Goal: Information Seeking & Learning: Compare options

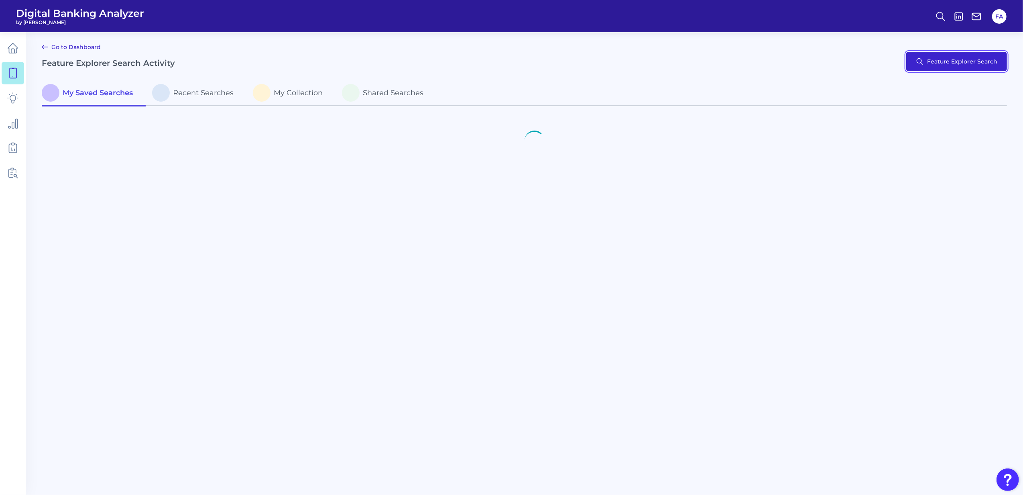
click at [954, 67] on button "Feature Explorer Search" at bounding box center [956, 61] width 101 height 19
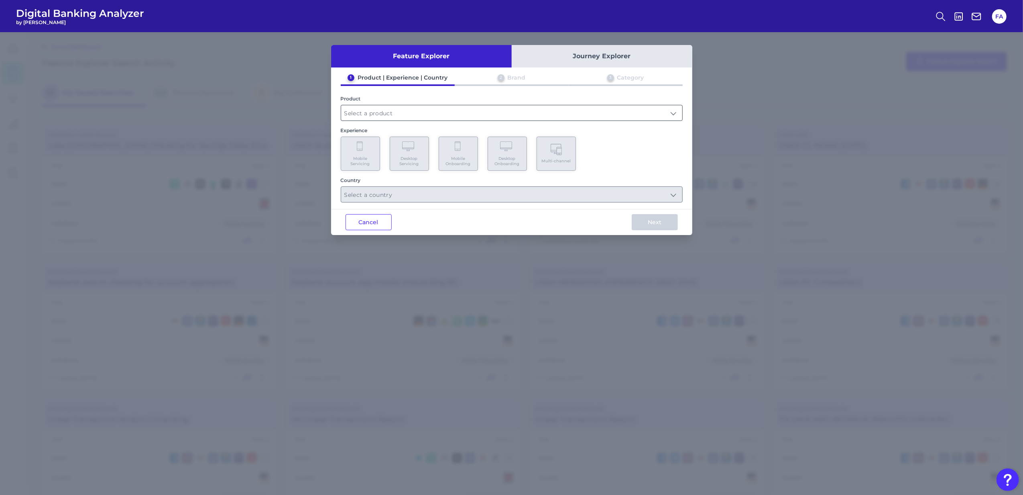
click at [356, 106] on input "text" at bounding box center [511, 112] width 341 height 15
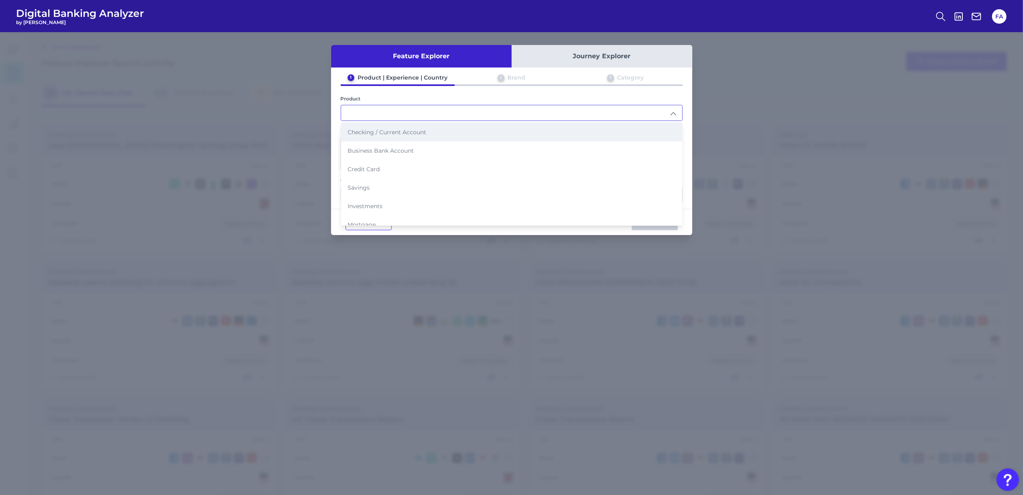
click at [375, 127] on li "Checking / Current Account" at bounding box center [511, 132] width 341 height 18
type input "Checking / Current Account"
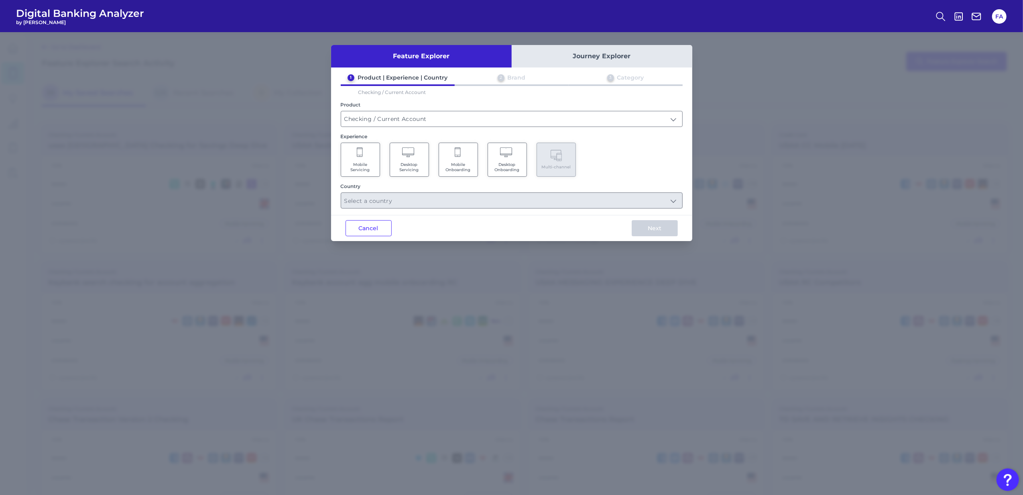
click at [346, 164] on span "Mobile Servicing" at bounding box center [360, 167] width 31 height 10
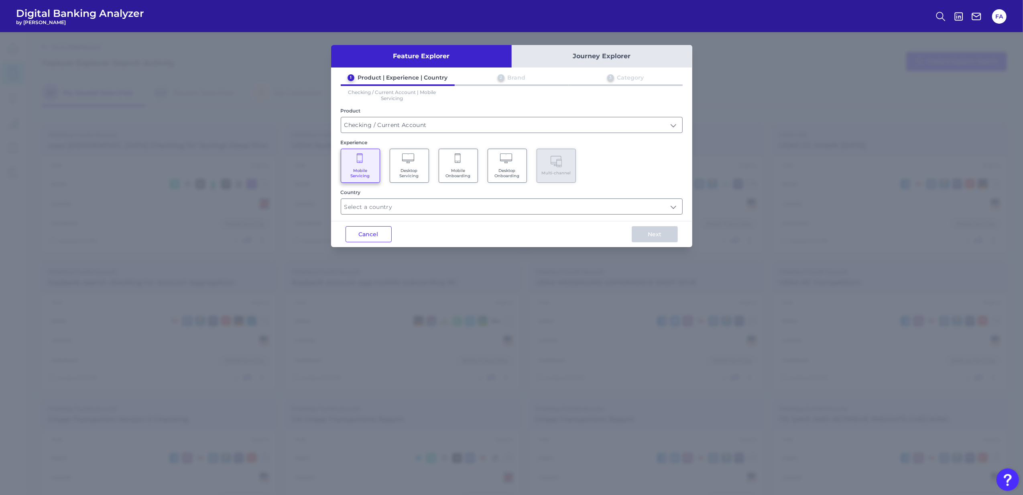
click at [373, 214] on div "Feature Explorer Journey Explorer 1 Product | Experience | Country 2 Brand 3 Ca…" at bounding box center [511, 146] width 361 height 202
click at [374, 206] on input "text" at bounding box center [511, 206] width 341 height 15
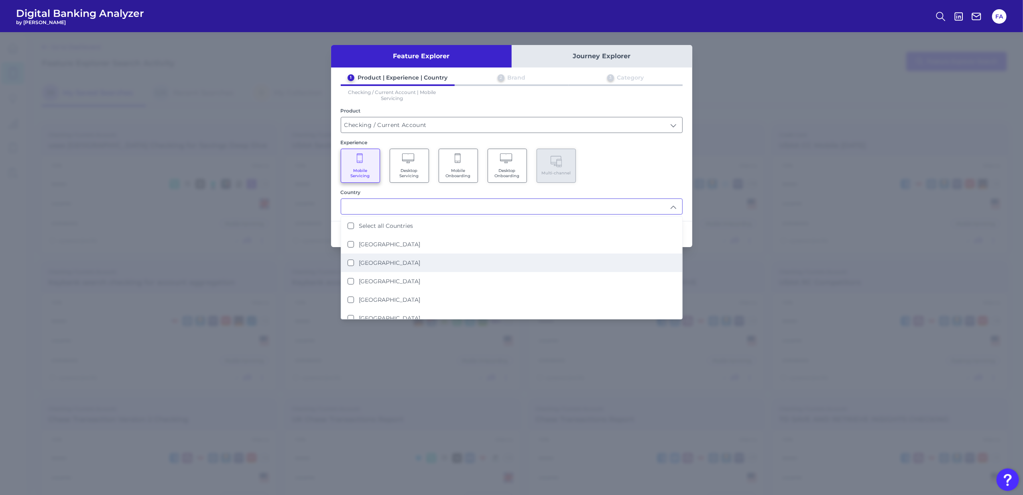
drag, startPoint x: 445, startPoint y: 267, endPoint x: 450, endPoint y: 265, distance: 5.2
click at [444, 267] on li "United States" at bounding box center [511, 262] width 341 height 18
type input "United States"
drag, startPoint x: 654, startPoint y: 159, endPoint x: 649, endPoint y: 213, distance: 53.6
click at [654, 159] on div "Mobile Servicing Desktop Servicing Mobile Onboarding Desktop Onboarding Multi-c…" at bounding box center [512, 166] width 342 height 34
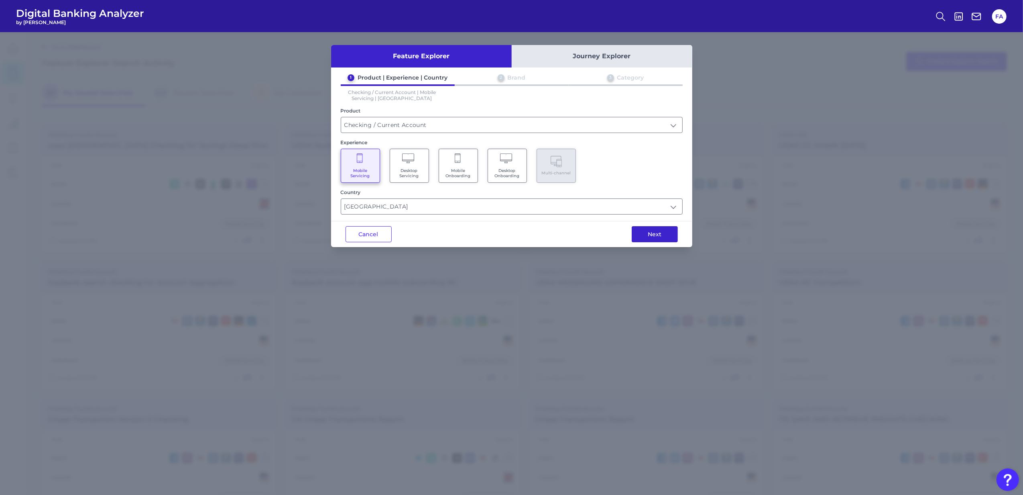
click at [642, 240] on button "Next" at bounding box center [655, 234] width 46 height 16
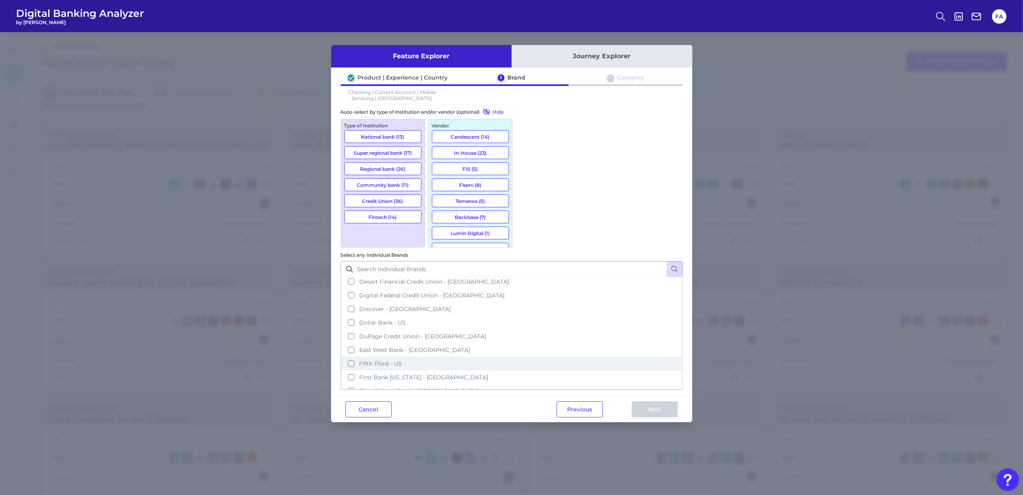
scroll to position [589, 0]
click at [592, 401] on button "Previous" at bounding box center [580, 409] width 46 height 16
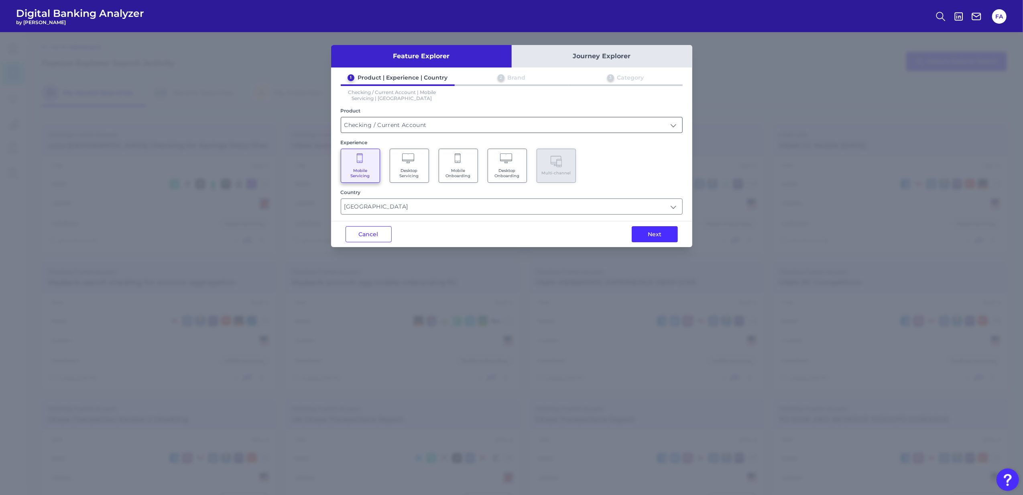
click at [393, 121] on input "Checking / Current Account" at bounding box center [511, 124] width 341 height 15
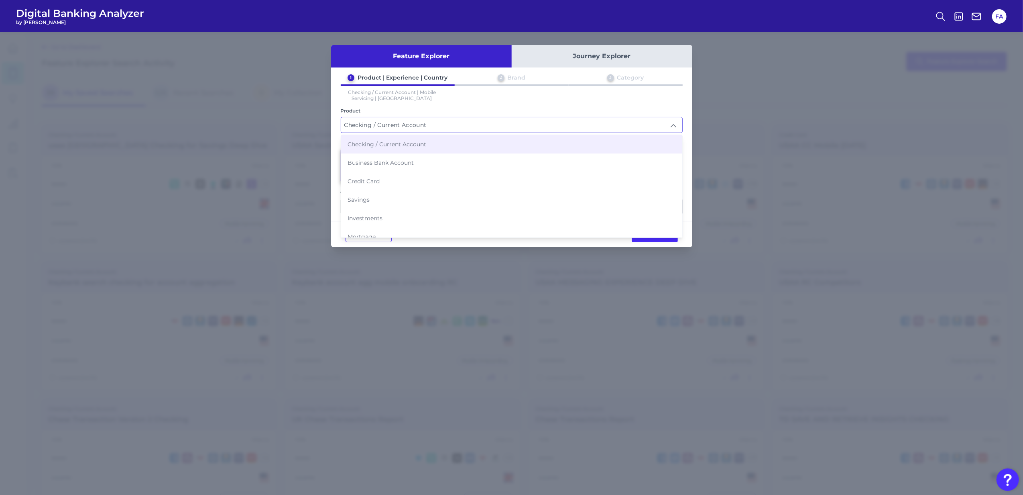
click at [397, 122] on input "Checking / Current Account" at bounding box center [511, 124] width 341 height 15
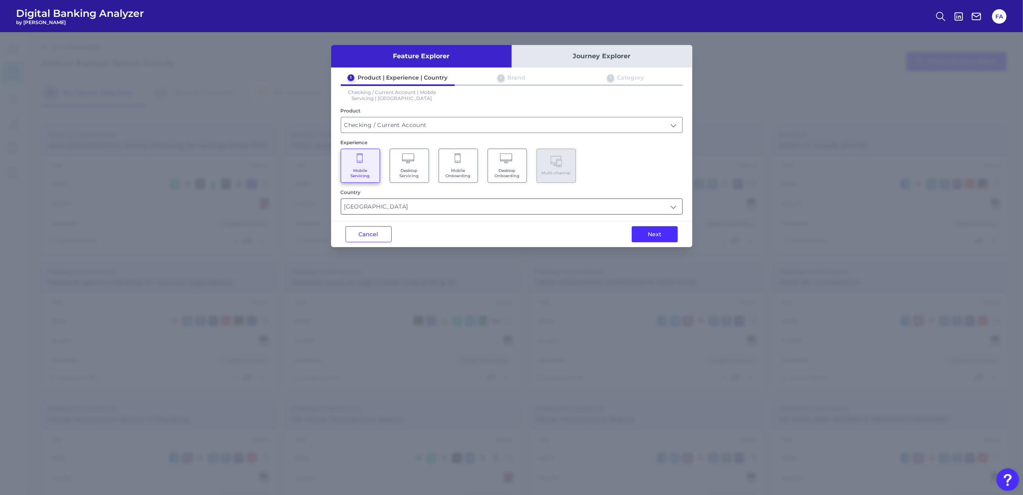
click at [367, 210] on input "United States" at bounding box center [511, 206] width 341 height 15
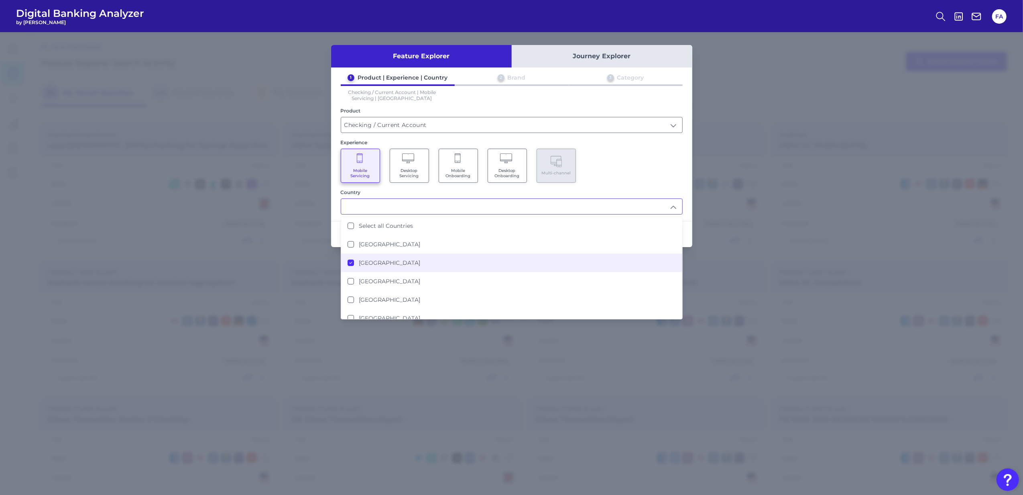
click at [589, 169] on div "Mobile Servicing Desktop Servicing Mobile Onboarding Desktop Onboarding Multi-c…" at bounding box center [512, 166] width 342 height 34
type input "United States"
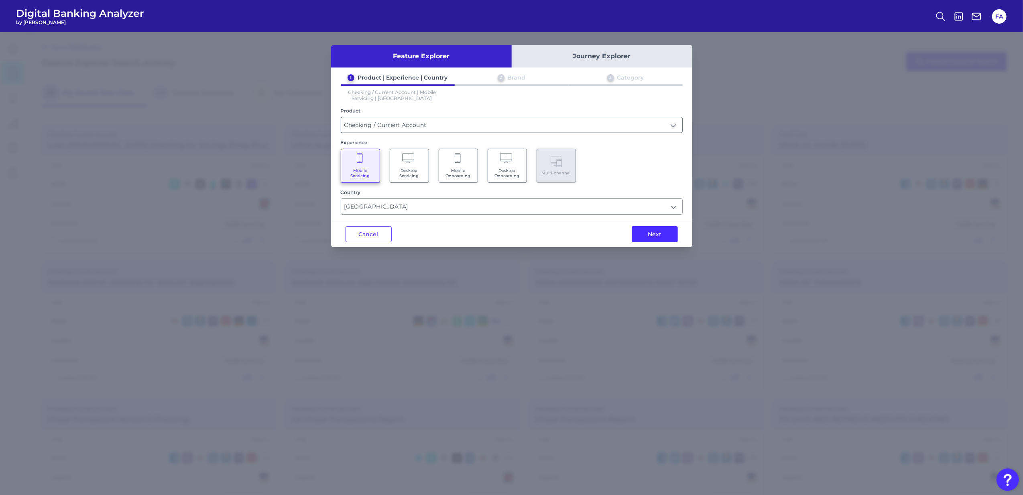
click at [546, 124] on input "Checking / Current Account" at bounding box center [511, 124] width 341 height 15
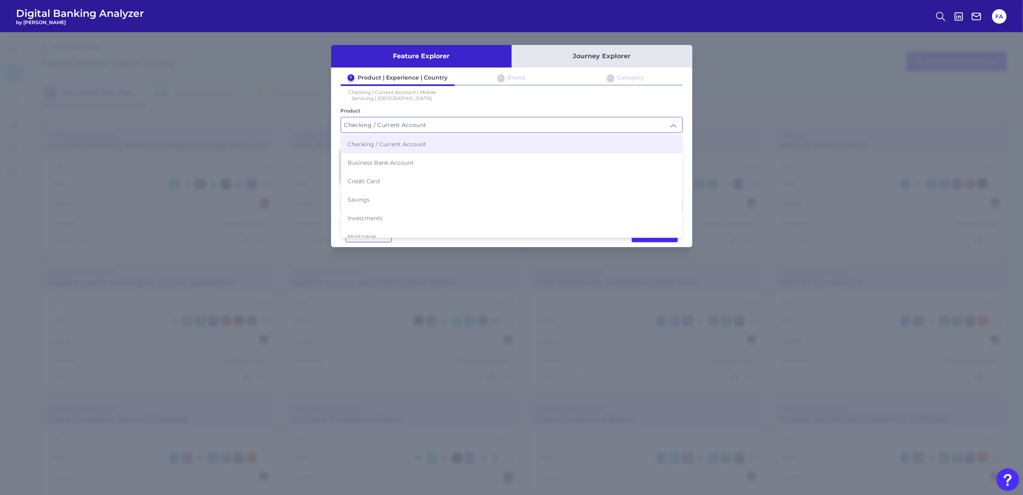
click at [528, 144] on li "Checking / Current Account" at bounding box center [511, 144] width 341 height 18
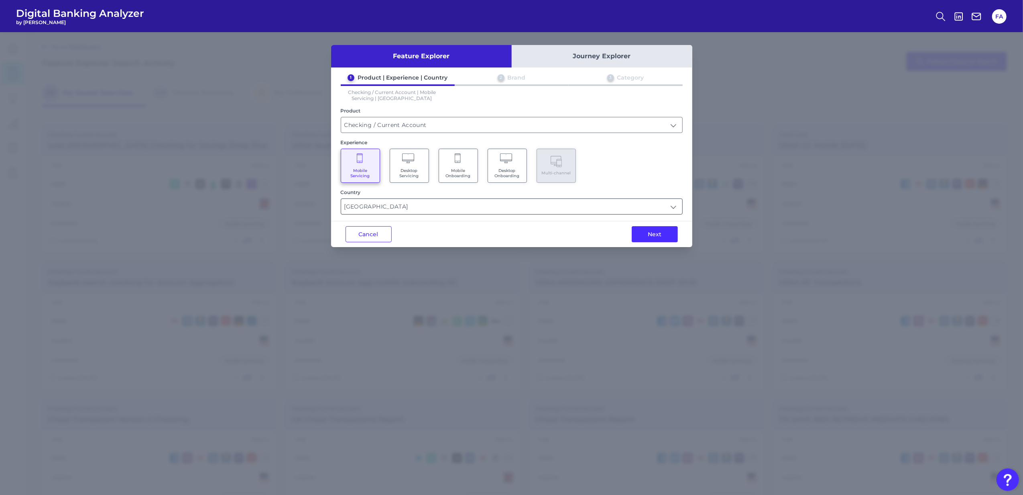
click at [426, 211] on input "United States" at bounding box center [511, 206] width 341 height 15
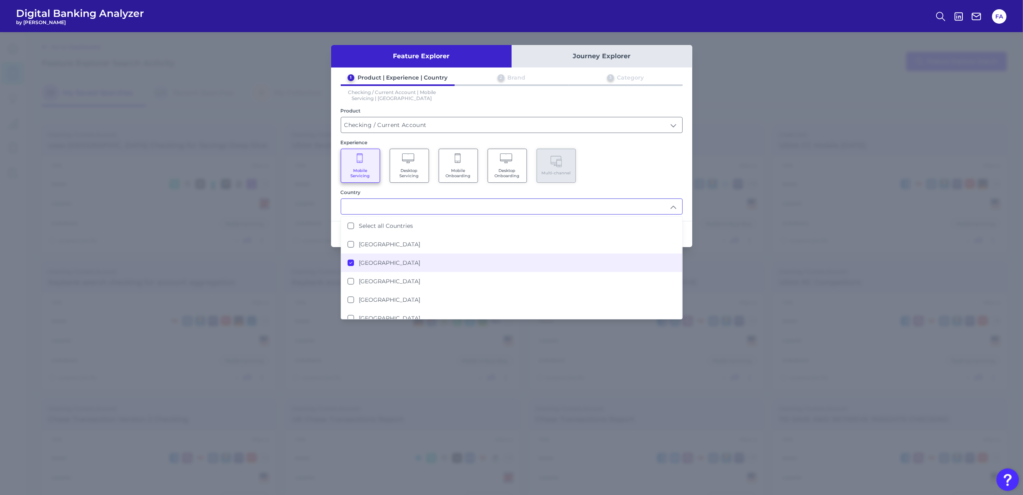
click at [645, 195] on div "Country Select all Countries United Kingdom United States Australia Brazil Cana…" at bounding box center [512, 201] width 342 height 25
type input "United States"
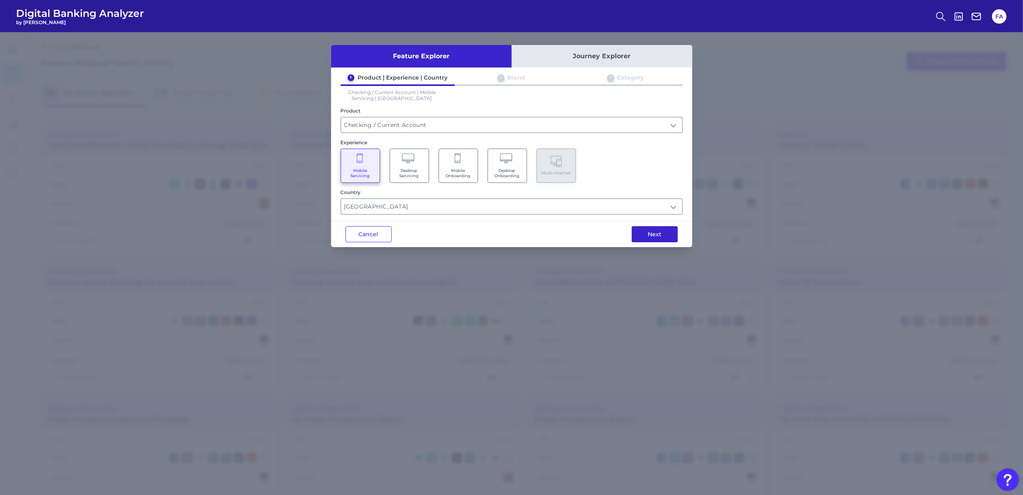
click at [656, 228] on button "Next" at bounding box center [655, 234] width 46 height 16
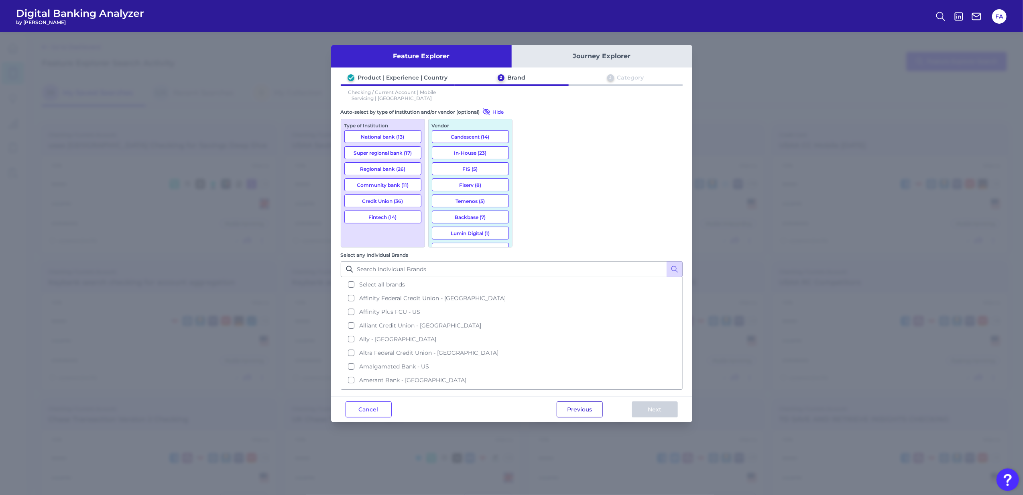
click at [601, 396] on div "Previous Next" at bounding box center [617, 409] width 150 height 26
click at [573, 401] on button "Previous" at bounding box center [580, 409] width 46 height 16
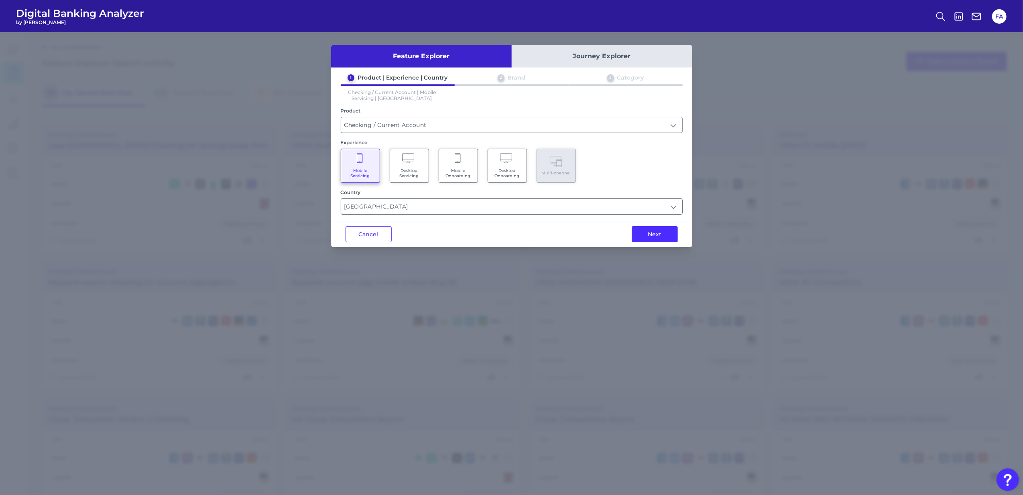
click at [452, 202] on input "United States" at bounding box center [511, 206] width 341 height 15
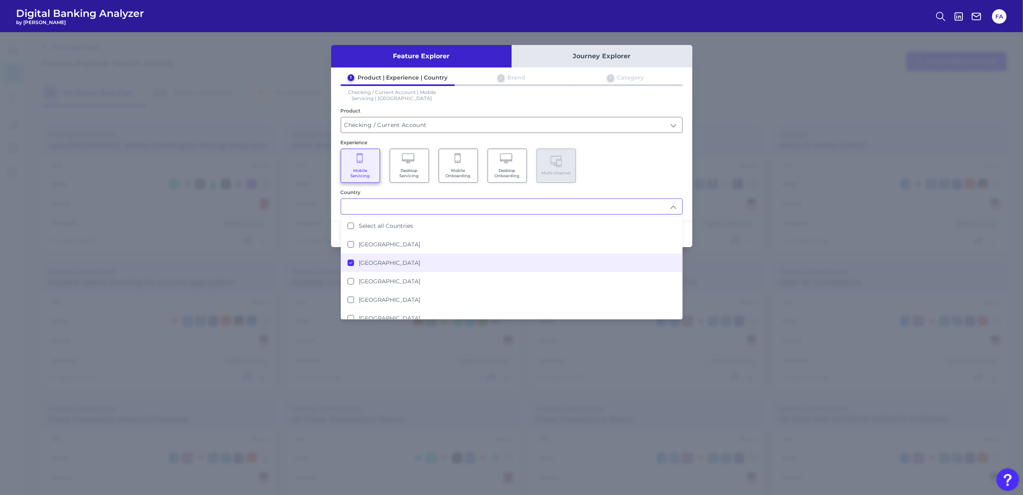
click at [457, 268] on li "United States" at bounding box center [511, 262] width 341 height 18
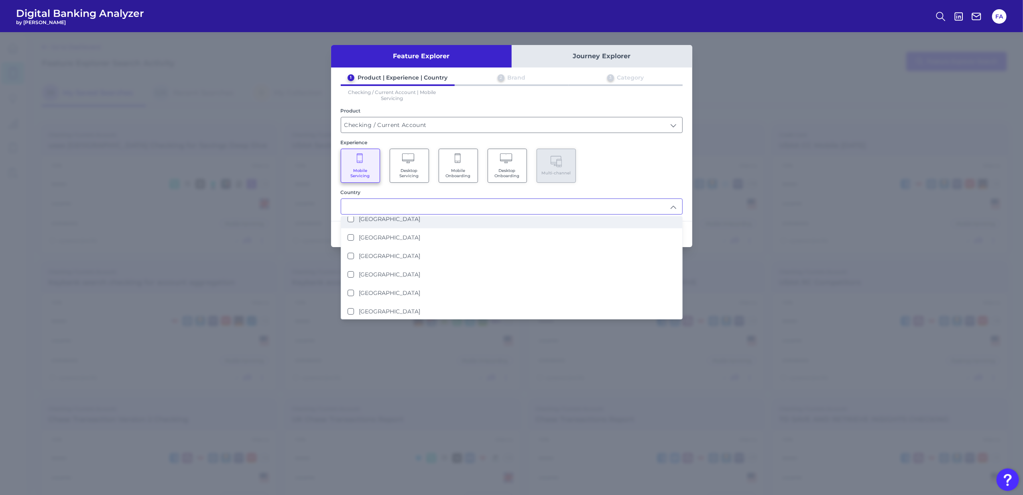
scroll to position [0, 0]
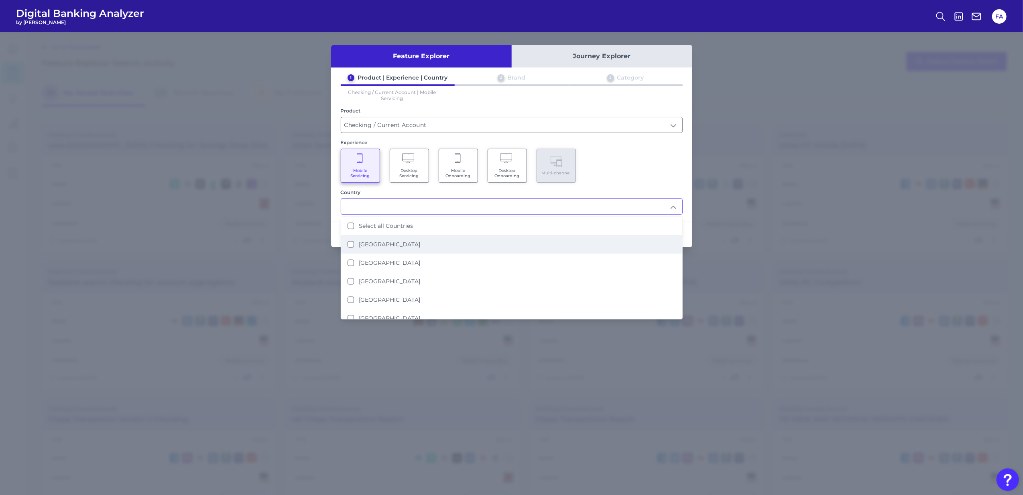
click at [406, 235] on li "United Kingdom" at bounding box center [511, 244] width 341 height 18
type input "United Kingdom"
click at [645, 146] on div "Experience Mobile Servicing Desktop Servicing Mobile Onboarding Desktop Onboard…" at bounding box center [512, 160] width 342 height 43
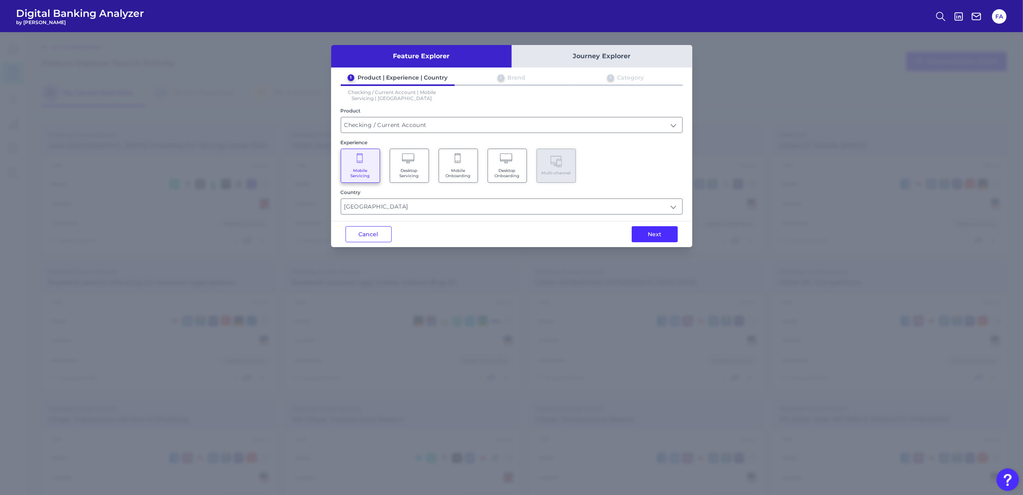
click at [665, 231] on button "Next" at bounding box center [655, 234] width 46 height 16
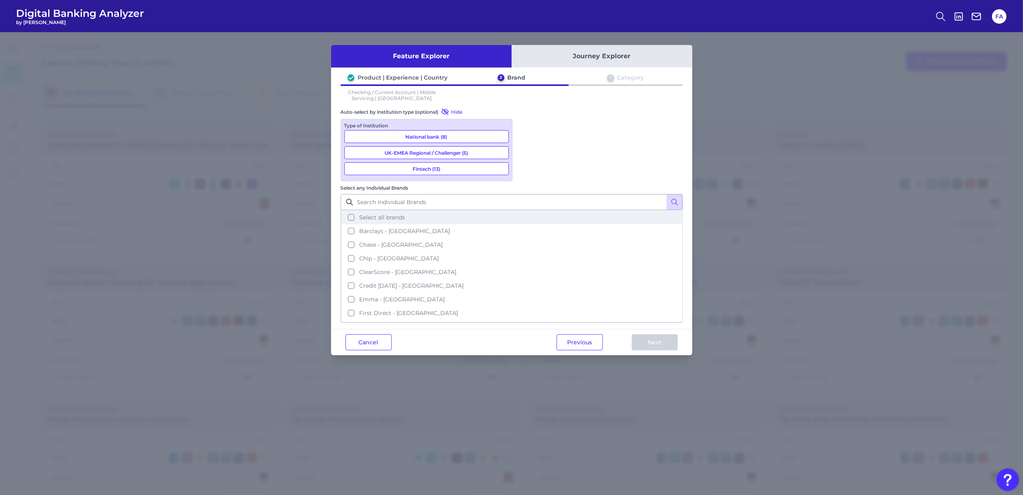
click at [405, 214] on span "Select all brands" at bounding box center [382, 217] width 46 height 7
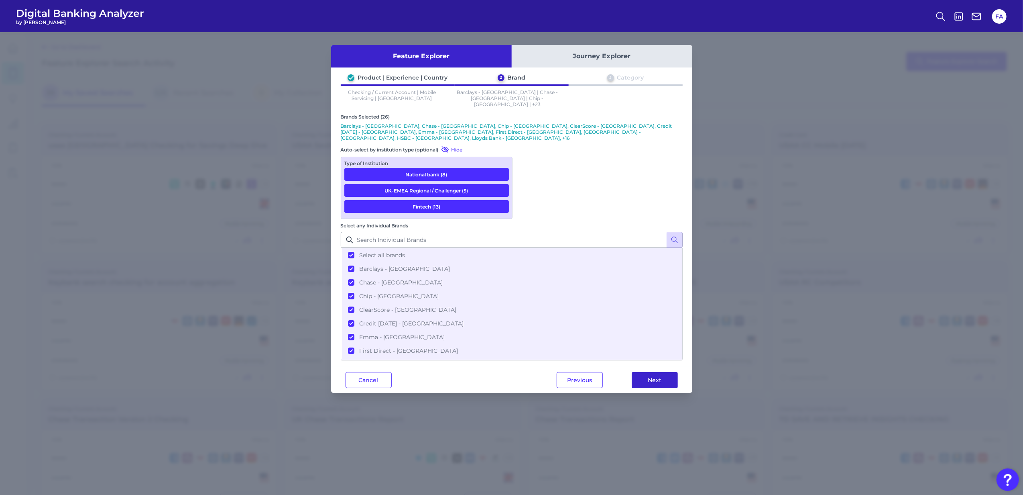
click at [658, 372] on button "Next" at bounding box center [655, 380] width 46 height 16
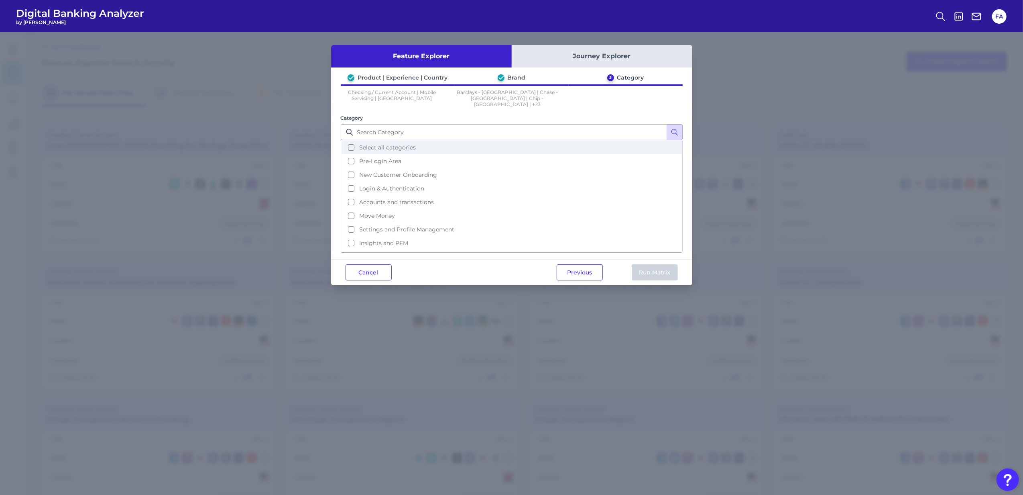
click at [482, 141] on button "Select all categories" at bounding box center [512, 148] width 340 height 14
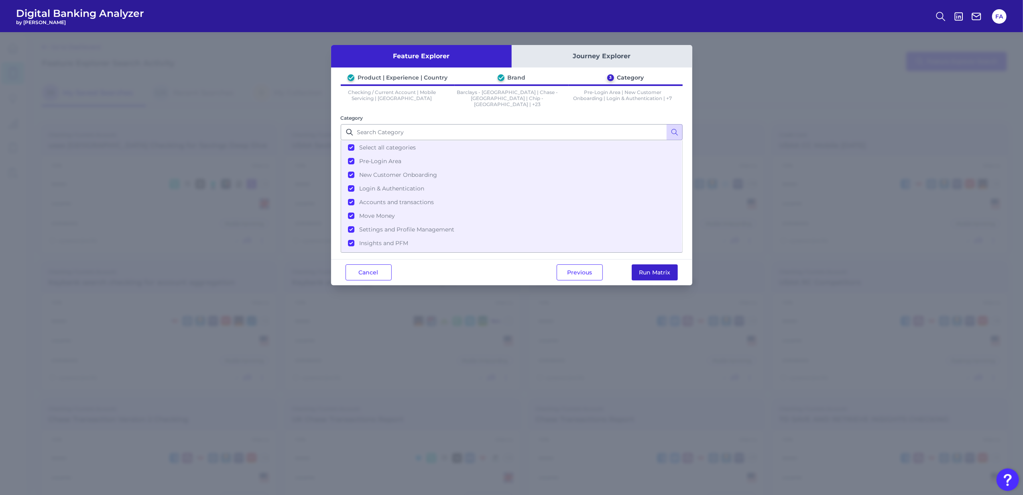
drag, startPoint x: 668, startPoint y: 277, endPoint x: 664, endPoint y: 273, distance: 5.7
click at [668, 277] on div "Previous Run Matrix" at bounding box center [617, 272] width 150 height 26
click at [662, 271] on button "Run Matrix" at bounding box center [655, 272] width 46 height 16
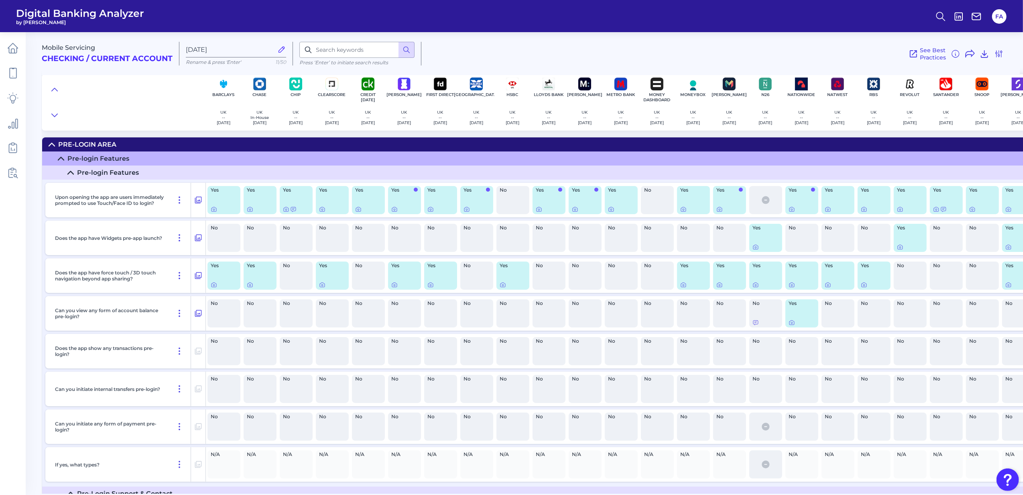
click at [47, 145] on summary "Pre-Login Area" at bounding box center [593, 144] width 1103 height 14
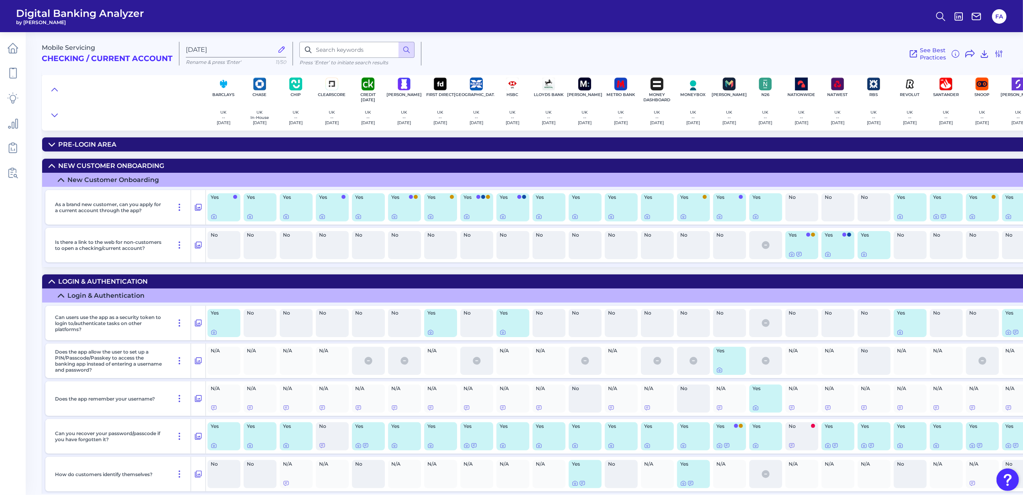
click at [50, 164] on icon at bounding box center [52, 166] width 6 height 6
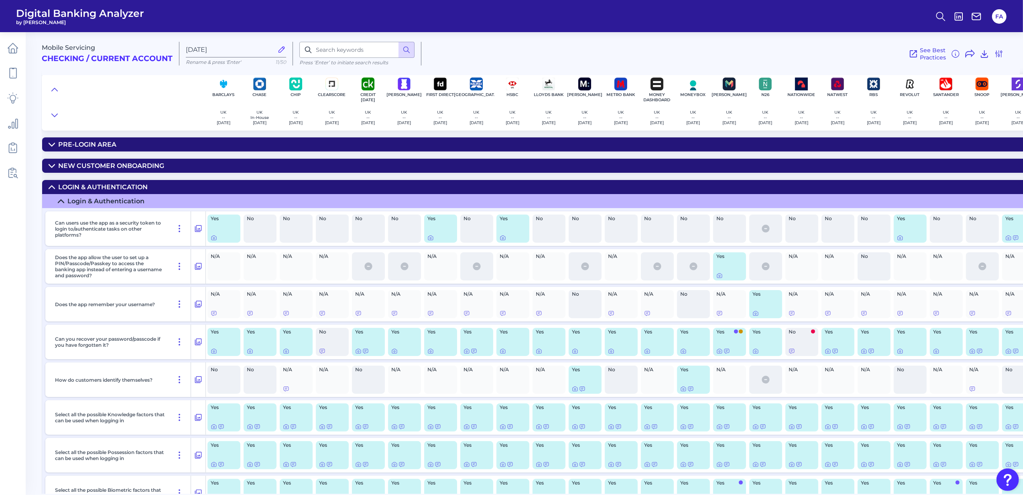
click at [48, 194] on summary "Login & Authentication" at bounding box center [593, 187] width 1103 height 14
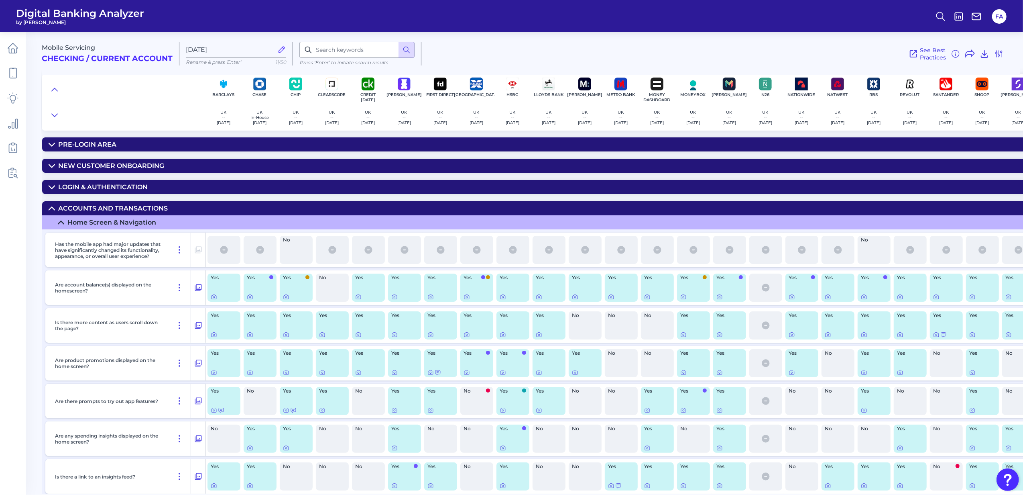
click at [54, 212] on icon at bounding box center [52, 208] width 6 height 6
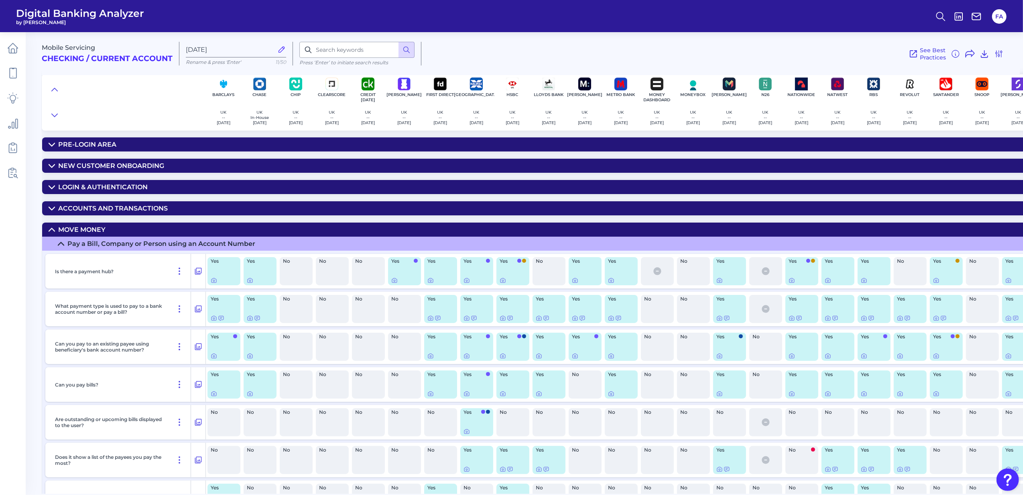
drag, startPoint x: 55, startPoint y: 234, endPoint x: 54, endPoint y: 239, distance: 4.9
click at [54, 233] on icon at bounding box center [52, 229] width 6 height 6
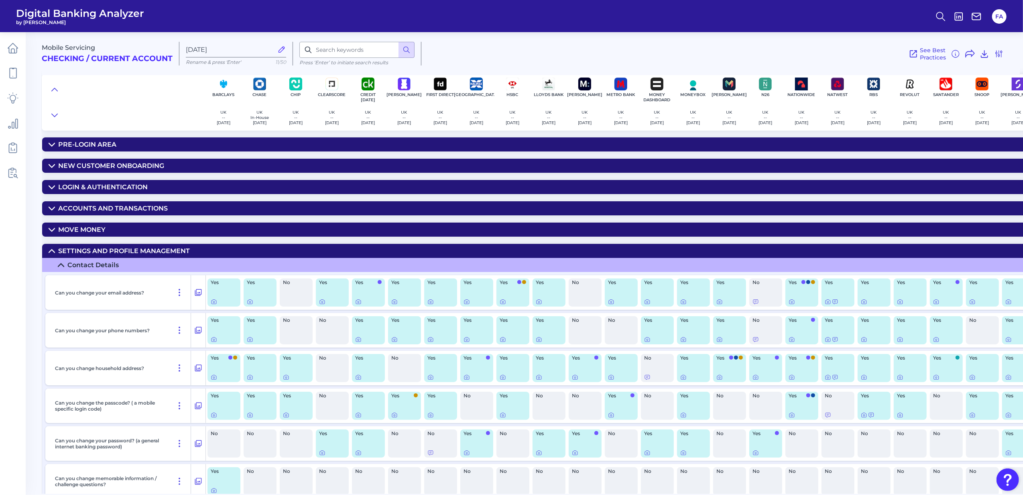
click at [53, 249] on summary "Settings and Profile Management" at bounding box center [593, 251] width 1103 height 14
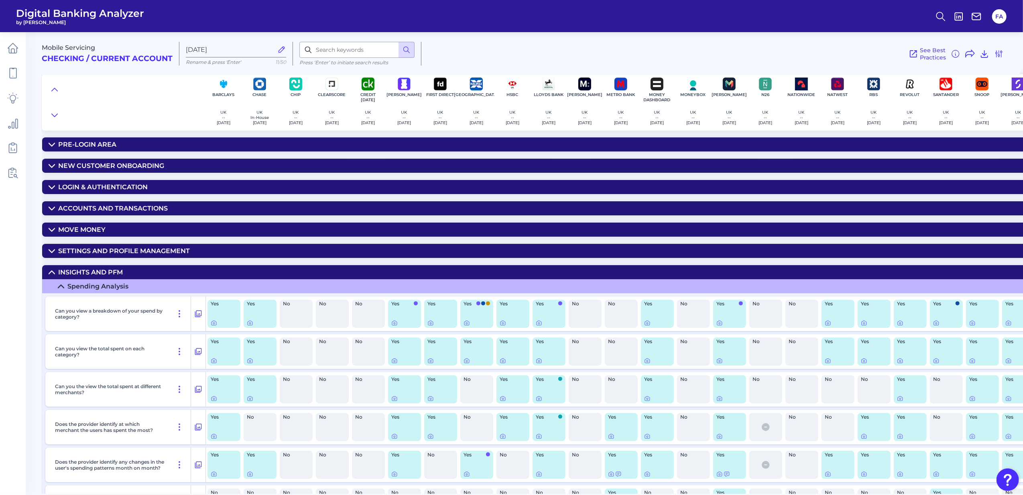
drag, startPoint x: 53, startPoint y: 270, endPoint x: 65, endPoint y: 287, distance: 20.7
click at [53, 270] on summary "Insights and PFM" at bounding box center [593, 272] width 1103 height 14
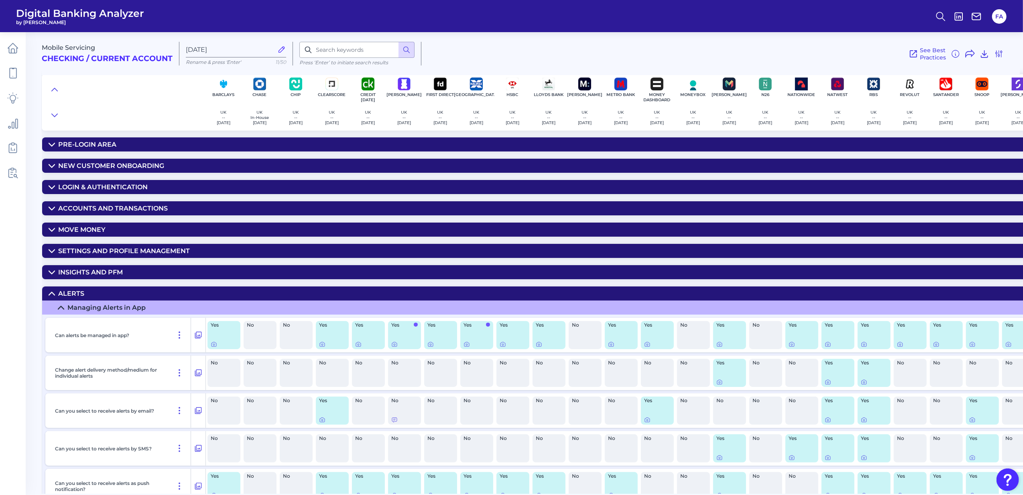
click at [66, 295] on div "Alerts" at bounding box center [71, 293] width 26 height 8
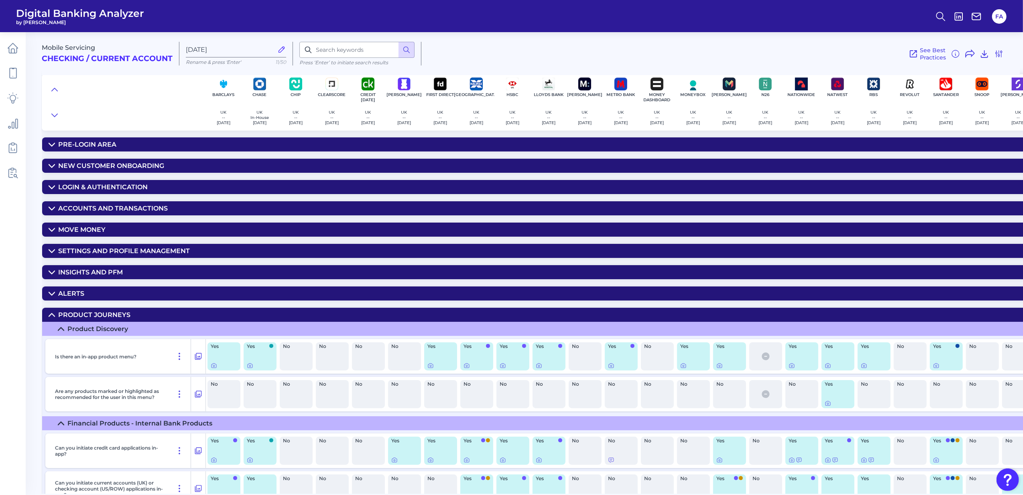
click at [89, 318] on div "Product Journeys" at bounding box center [94, 315] width 72 height 8
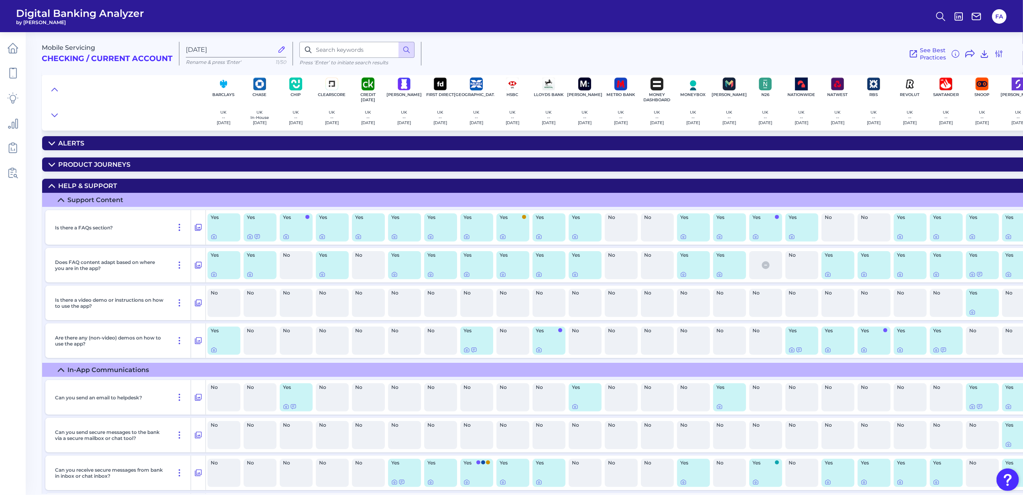
scroll to position [53, 0]
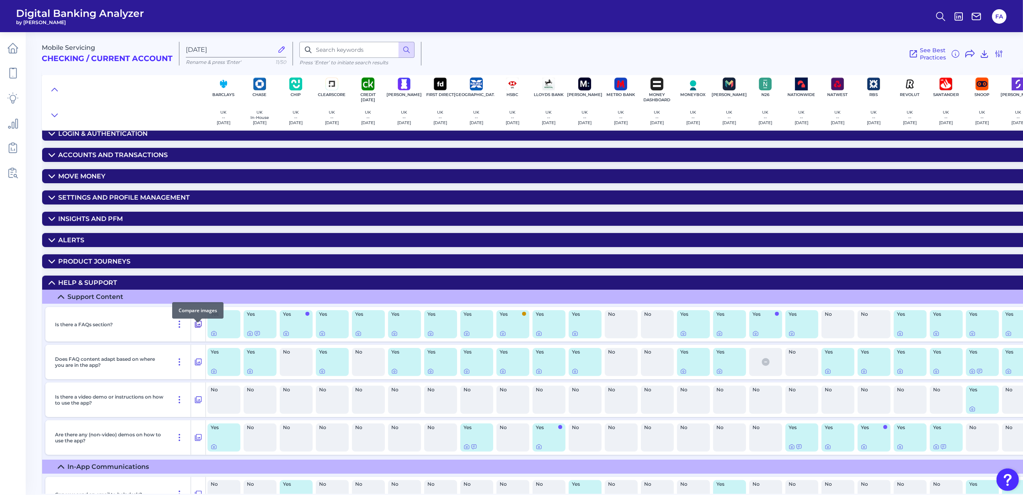
click at [199, 328] on icon at bounding box center [198, 324] width 7 height 7
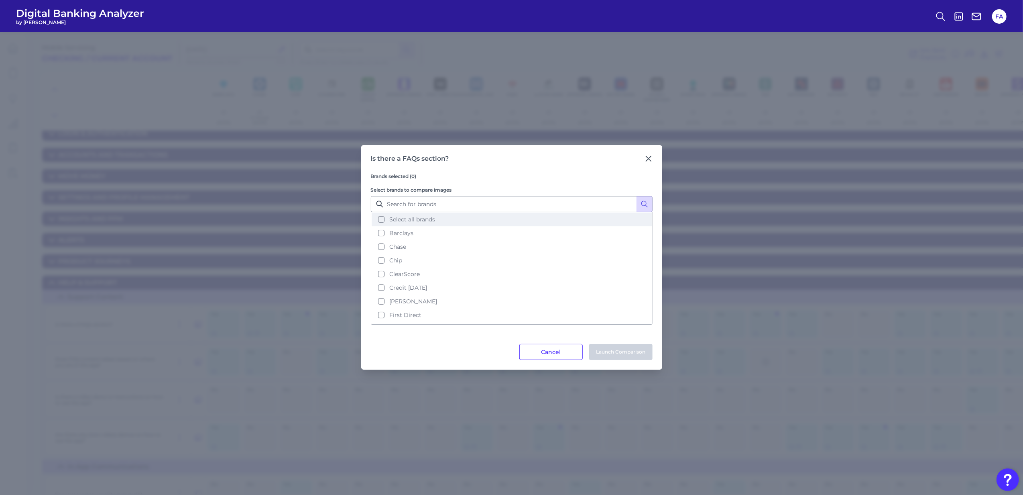
click at [447, 219] on button "Select all brands" at bounding box center [512, 219] width 280 height 14
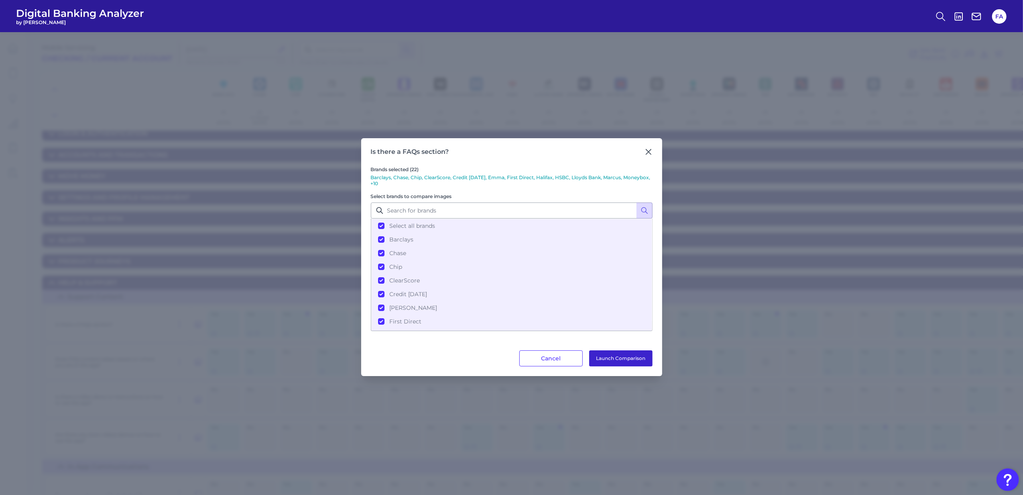
click at [635, 357] on button "Launch Comparison" at bounding box center [620, 358] width 63 height 16
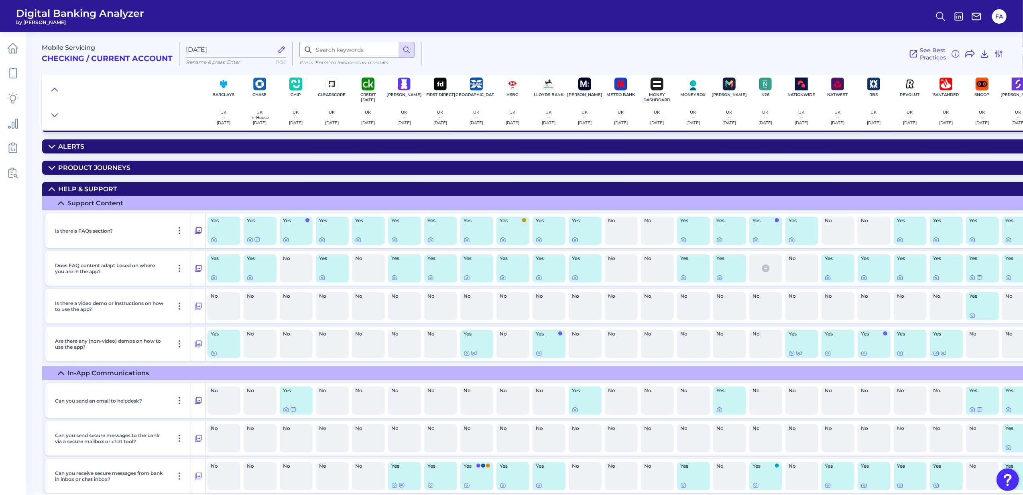
scroll to position [161, 0]
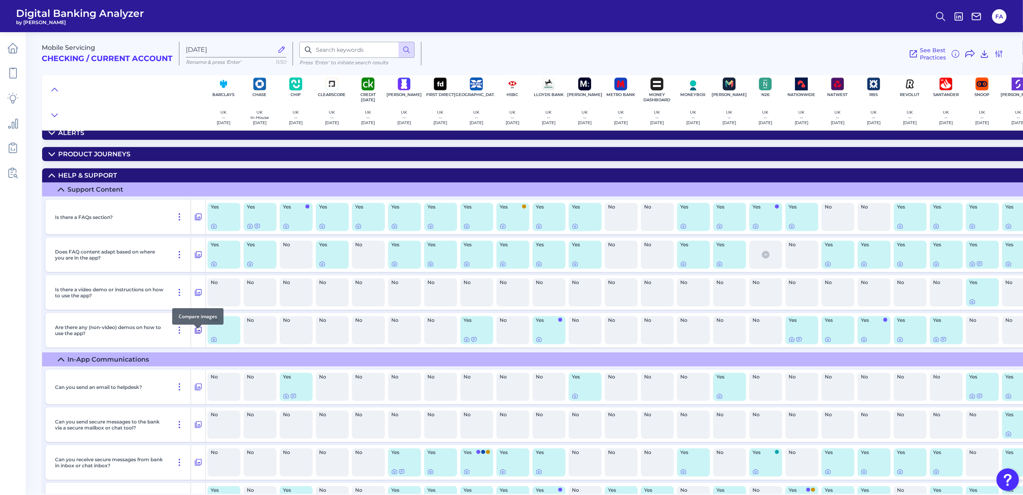
click at [196, 335] on icon at bounding box center [198, 330] width 8 height 10
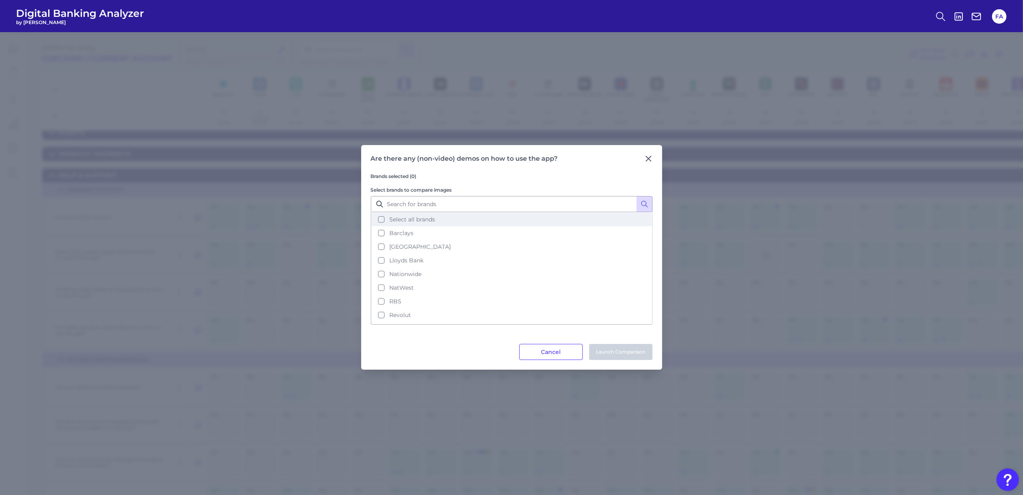
click at [399, 217] on span "Select all brands" at bounding box center [412, 219] width 46 height 7
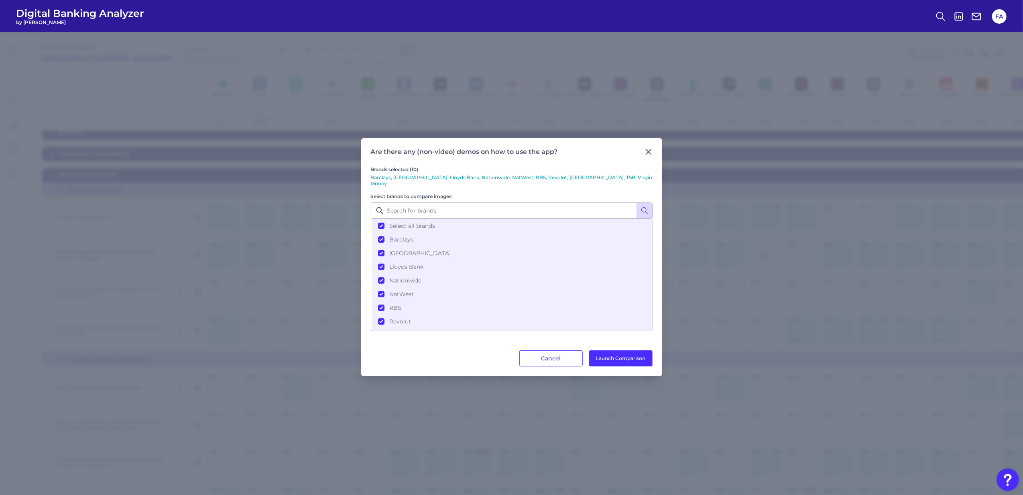
click at [617, 363] on div "Are there any (non-video) demos on how to use the app? Brands selected (10) Bar…" at bounding box center [511, 257] width 301 height 238
click at [617, 356] on button "Launch Comparison" at bounding box center [620, 358] width 63 height 16
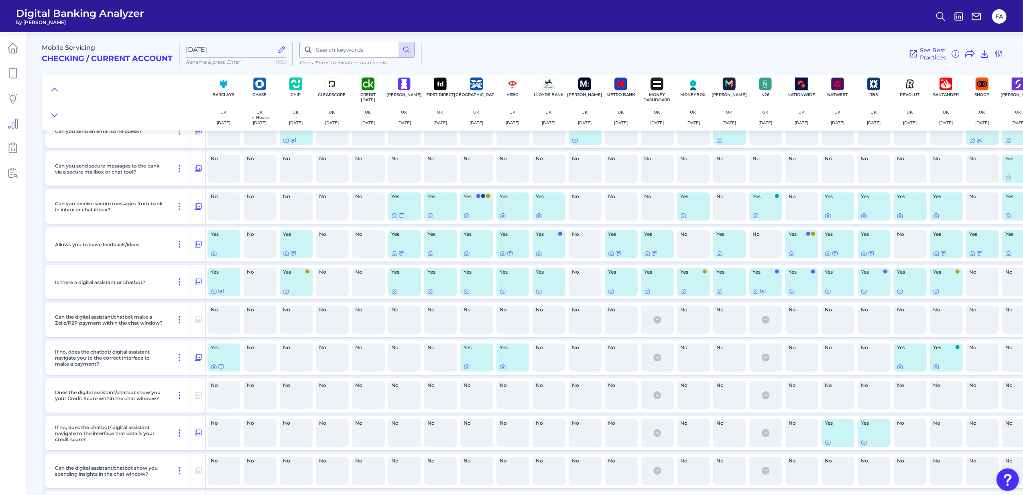
scroll to position [321, 0]
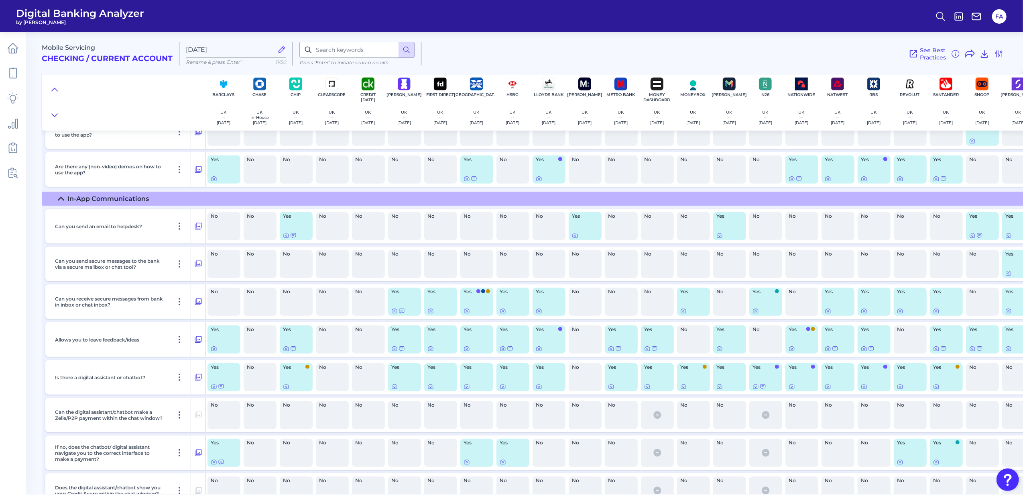
click at [832, 389] on div at bounding box center [838, 386] width 26 height 6
click at [825, 389] on icon at bounding box center [828, 386] width 6 height 6
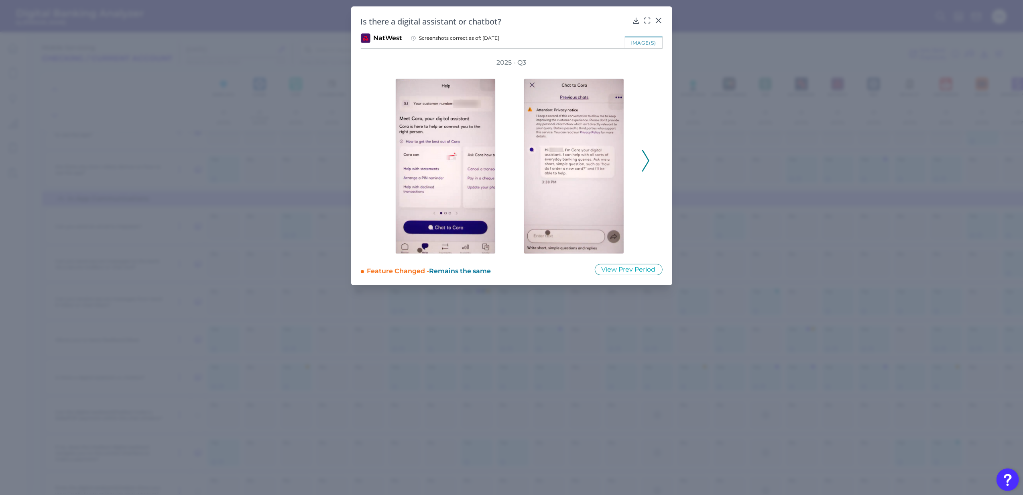
click at [658, 16] on button at bounding box center [659, 20] width 8 height 8
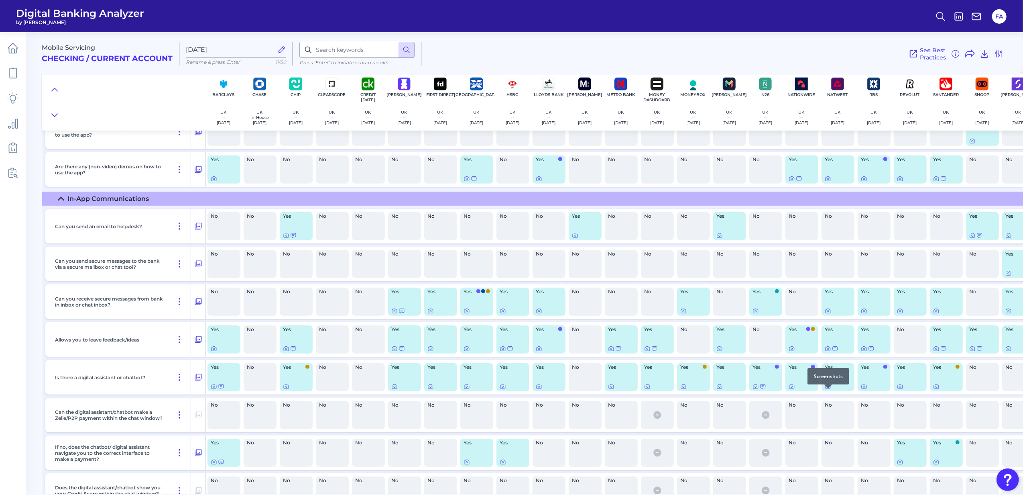
click at [831, 391] on div at bounding box center [829, 388] width 8 height 8
click at [831, 389] on icon at bounding box center [828, 386] width 5 height 4
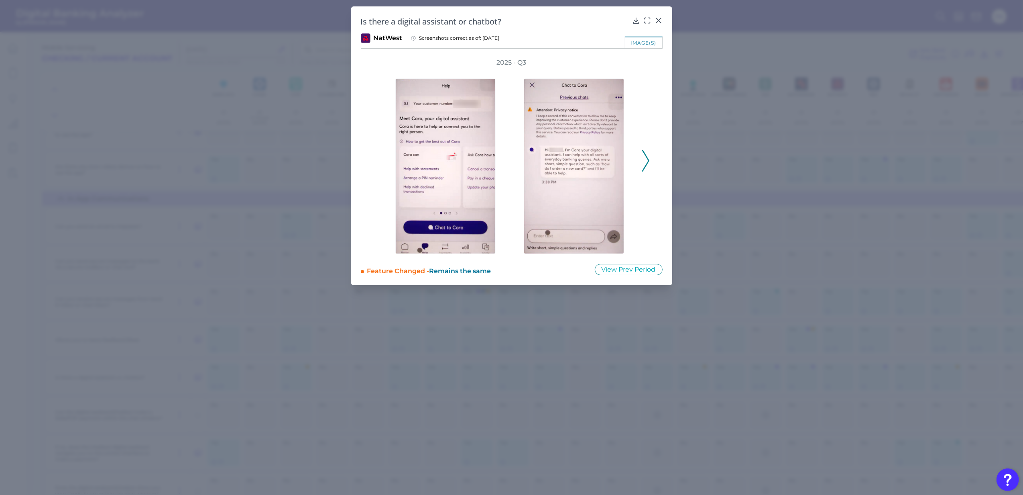
click at [647, 164] on polyline at bounding box center [646, 160] width 6 height 20
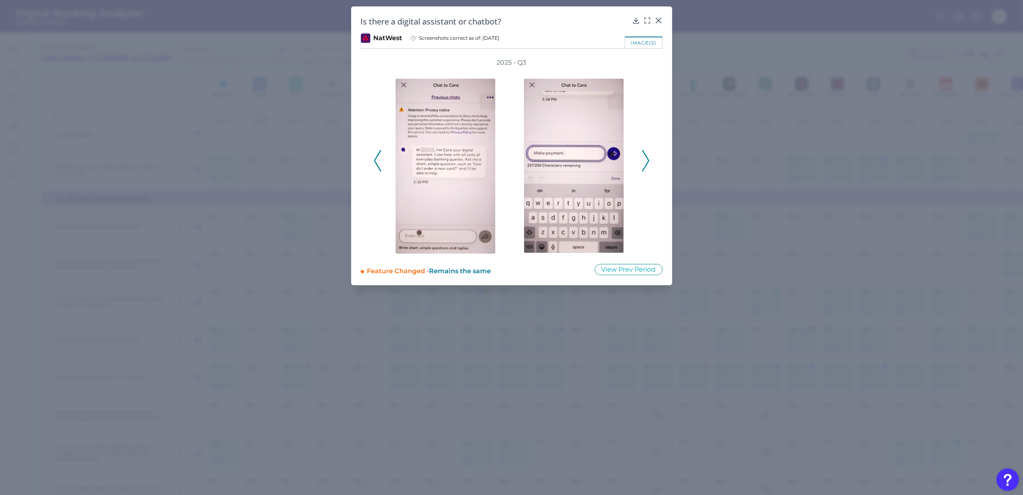
click at [648, 164] on icon at bounding box center [645, 161] width 7 height 22
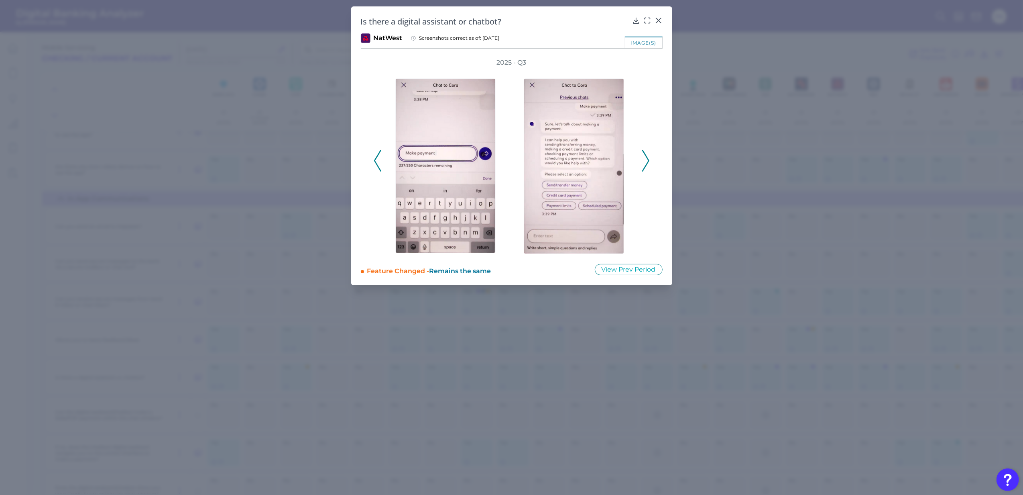
click at [385, 165] on div at bounding box center [447, 160] width 128 height 187
click at [371, 166] on div "2025 - Q3" at bounding box center [512, 155] width 302 height 195
click at [372, 166] on div "2025 - Q3" at bounding box center [512, 155] width 302 height 195
drag, startPoint x: 372, startPoint y: 166, endPoint x: 370, endPoint y: 161, distance: 5.5
click at [370, 161] on div "2025 - Q3" at bounding box center [512, 155] width 302 height 195
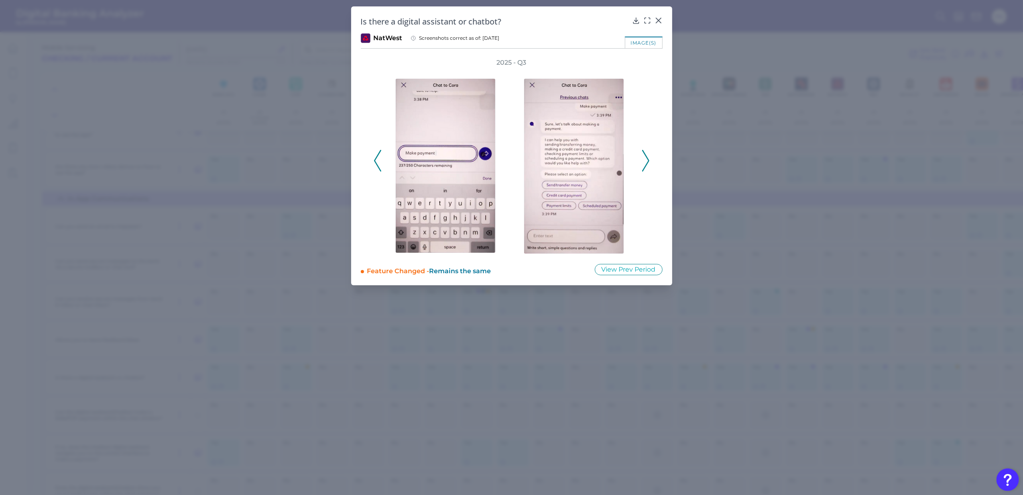
click at [375, 161] on polyline at bounding box center [378, 160] width 6 height 20
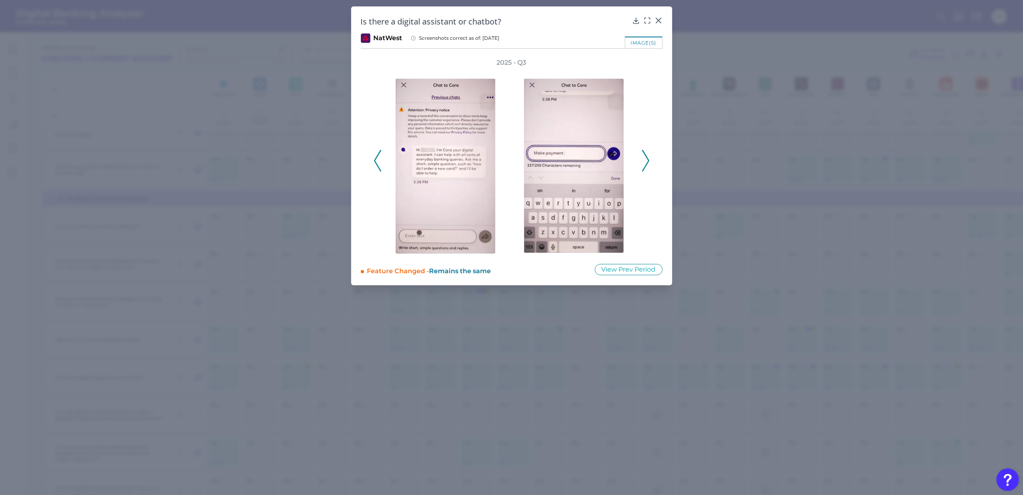
click at [377, 161] on icon at bounding box center [377, 161] width 7 height 22
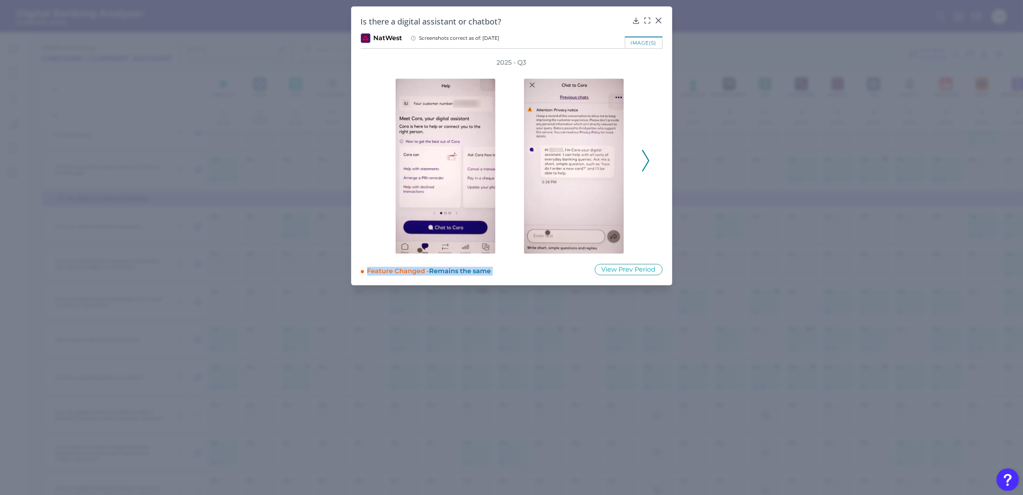
click at [377, 161] on div "2025 - Q3" at bounding box center [512, 155] width 276 height 195
click at [656, 18] on icon at bounding box center [659, 20] width 8 height 8
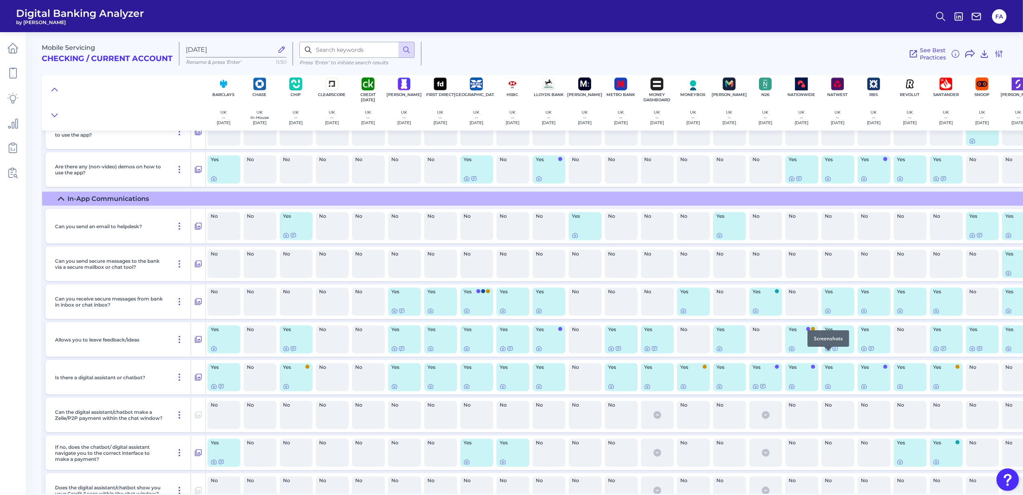
click at [827, 353] on div "Yes" at bounding box center [838, 339] width 33 height 28
click at [829, 352] on icon at bounding box center [828, 348] width 6 height 6
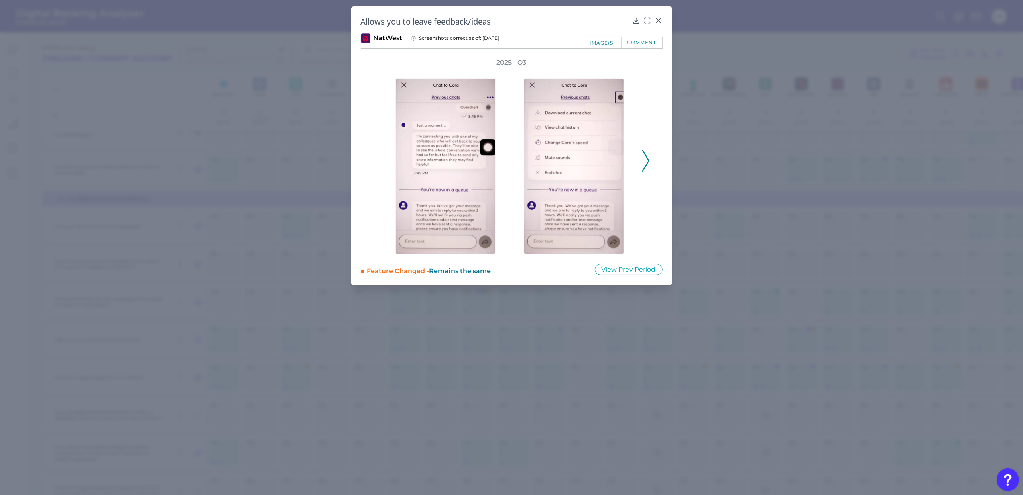
click at [646, 159] on icon at bounding box center [645, 161] width 7 height 22
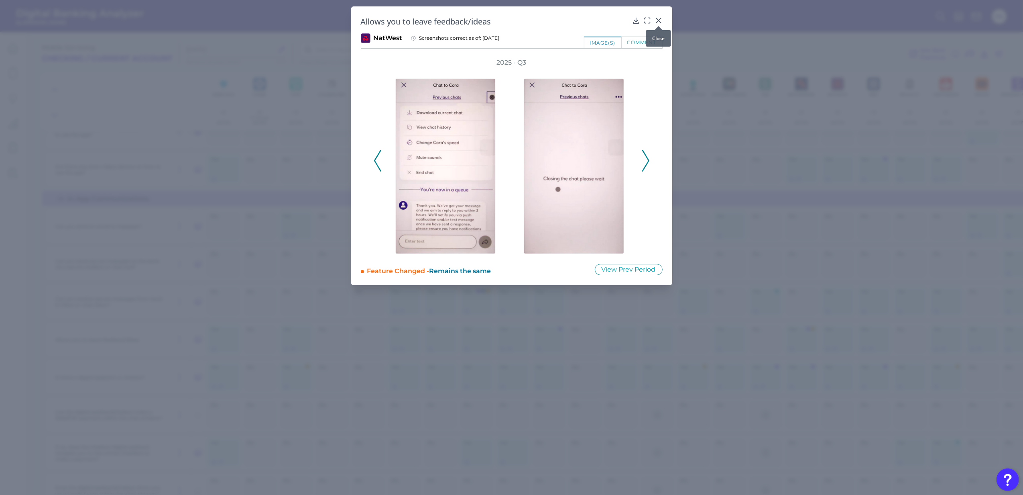
click at [659, 19] on icon at bounding box center [659, 20] width 8 height 8
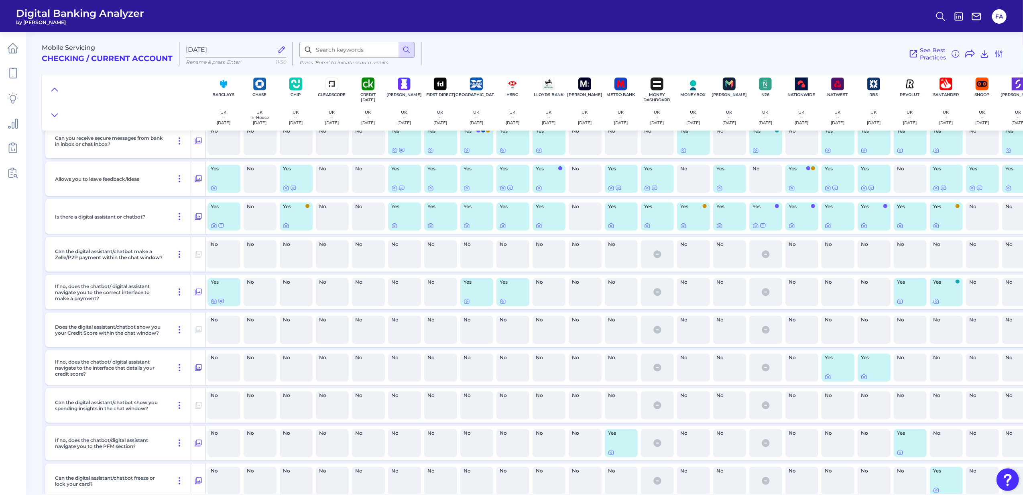
scroll to position [749, 0]
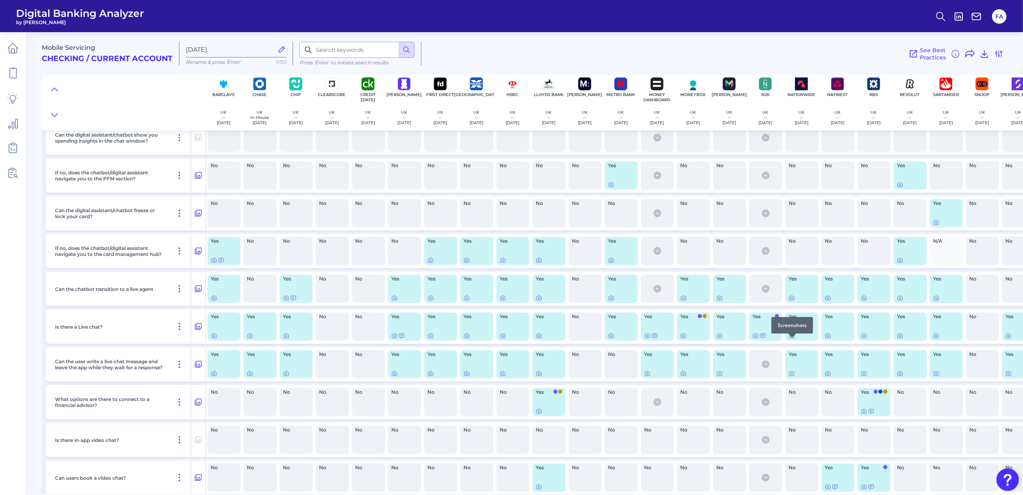
click at [792, 337] on icon at bounding box center [792, 336] width 2 height 2
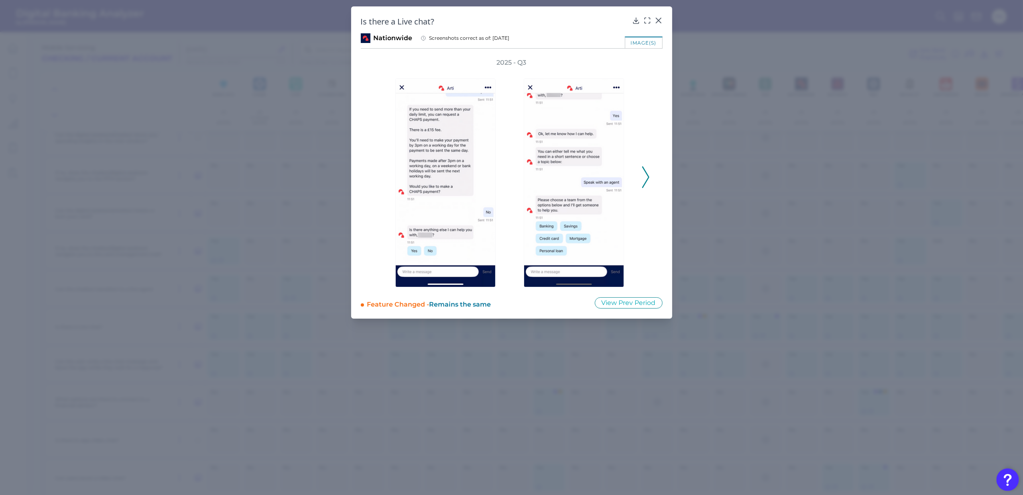
click at [650, 181] on div "2025 - Q3" at bounding box center [512, 172] width 302 height 229
click at [650, 179] on div "2025 - Q3" at bounding box center [512, 172] width 302 height 229
click at [660, 18] on icon at bounding box center [659, 20] width 8 height 8
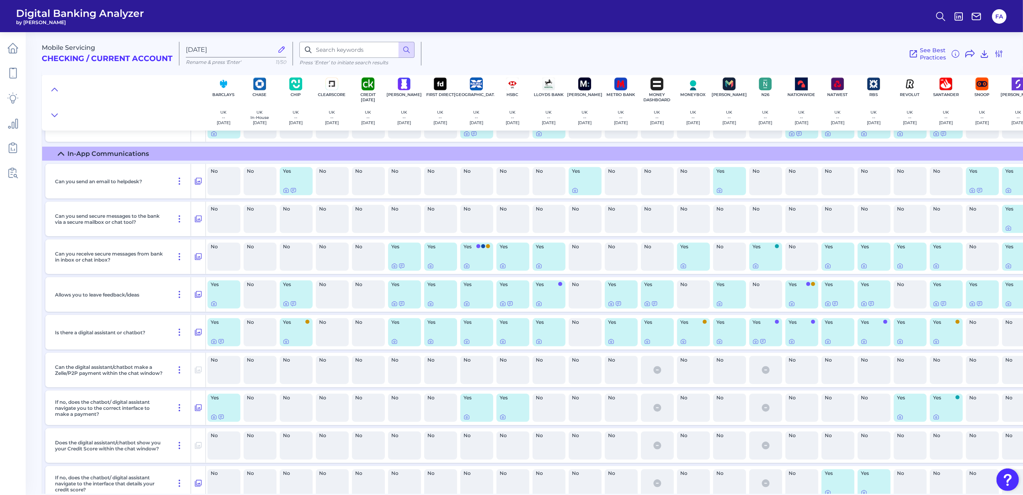
scroll to position [360, 0]
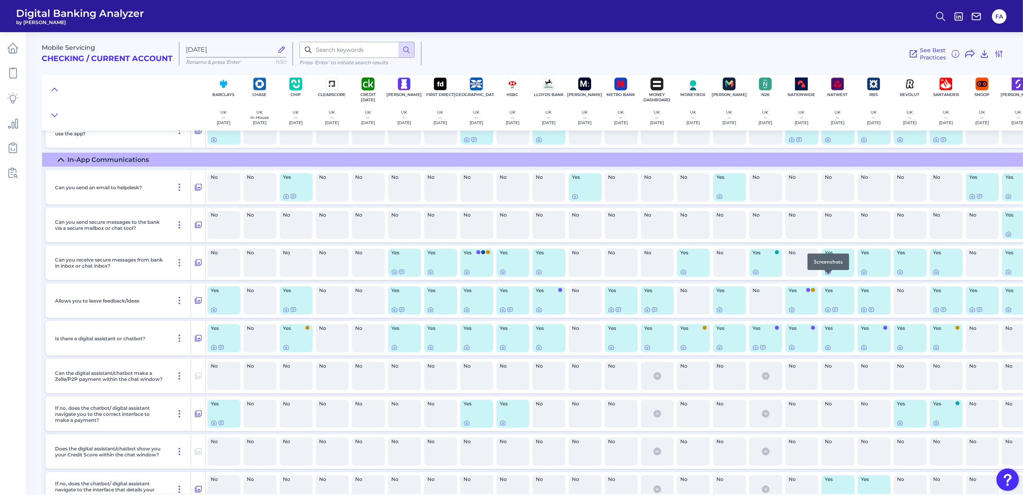
click at [831, 275] on icon at bounding box center [828, 272] width 6 height 6
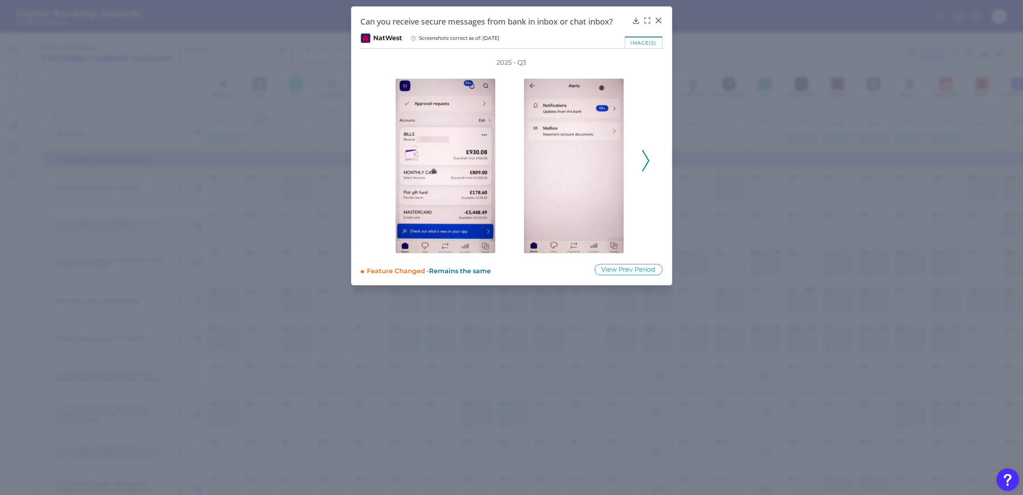
click at [649, 157] on icon at bounding box center [645, 161] width 7 height 22
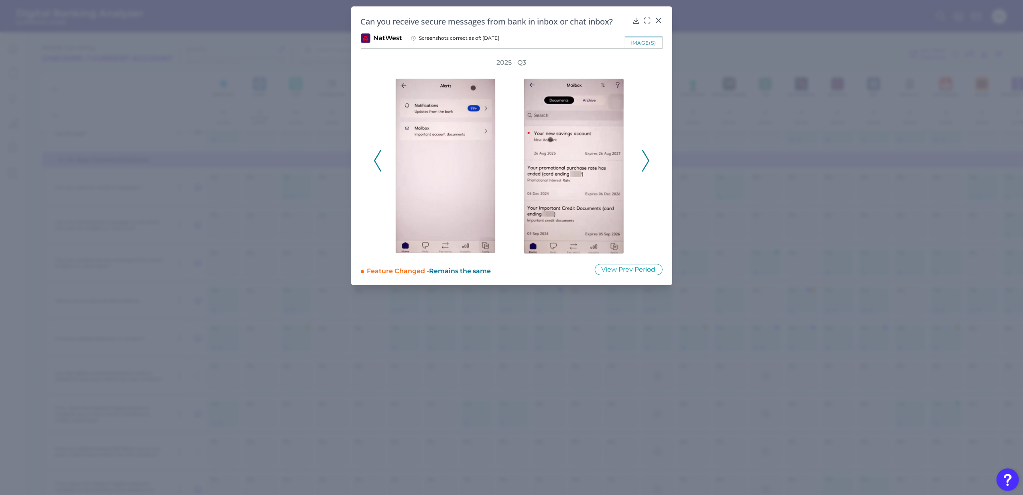
click at [649, 157] on icon at bounding box center [645, 161] width 7 height 22
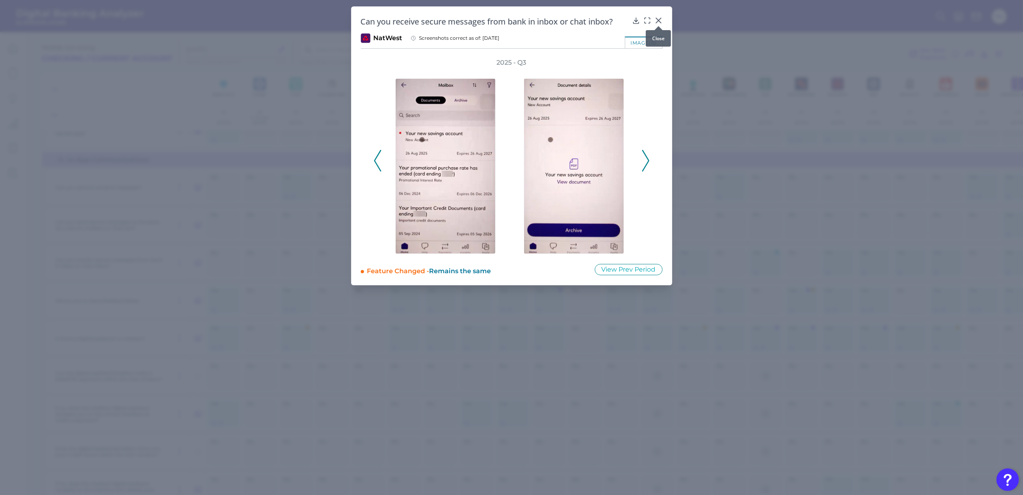
click at [660, 20] on icon at bounding box center [659, 20] width 8 height 8
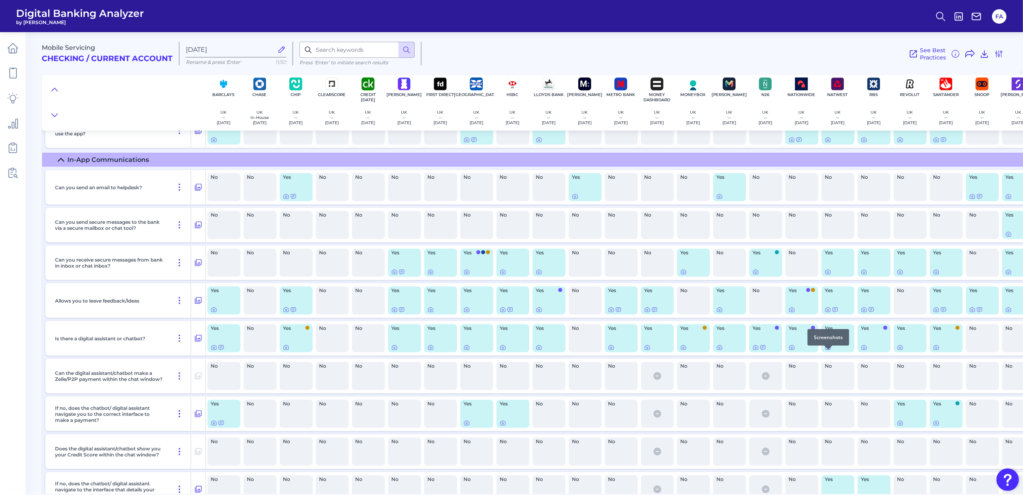
click at [830, 351] on div at bounding box center [829, 349] width 8 height 8
click at [829, 352] on div at bounding box center [829, 349] width 8 height 8
click at [827, 350] on icon at bounding box center [828, 347] width 6 height 6
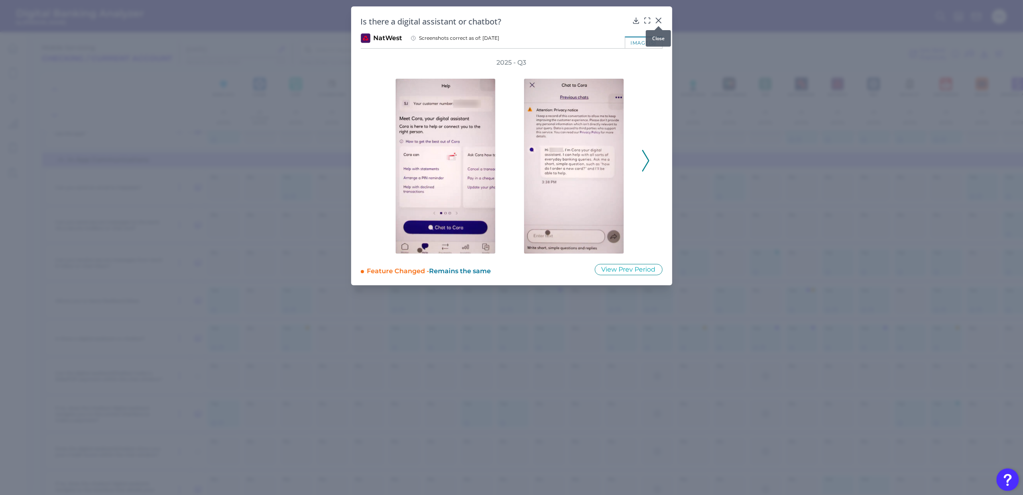
click at [659, 18] on icon at bounding box center [659, 20] width 8 height 8
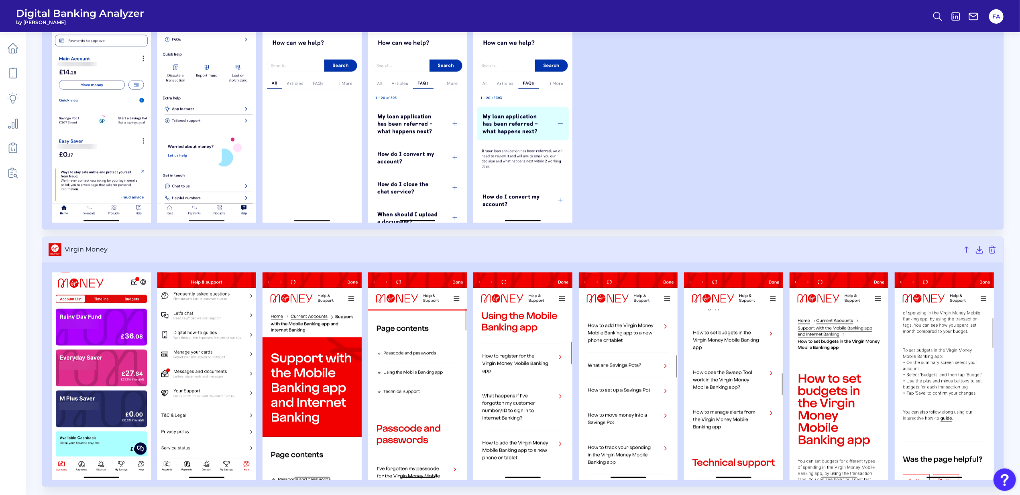
scroll to position [5081, 0]
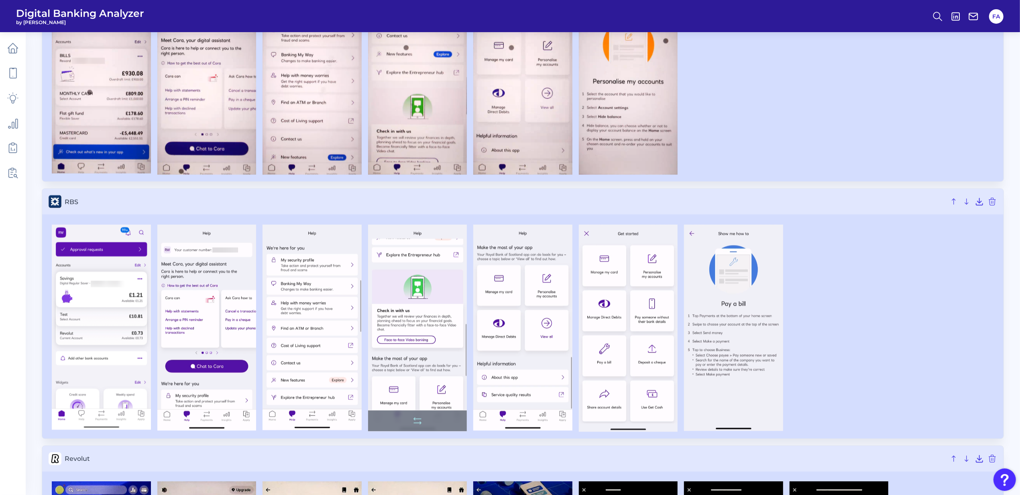
scroll to position [1231, 0]
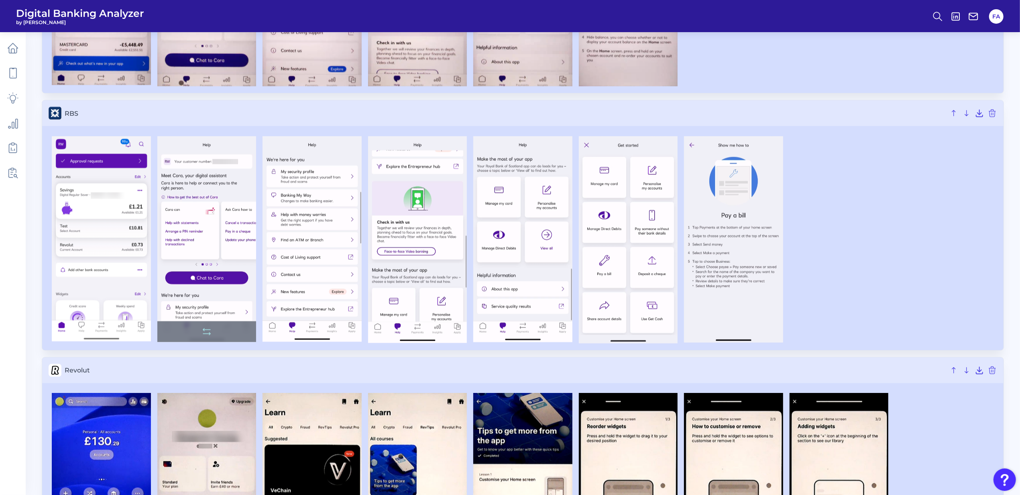
click at [222, 219] on img at bounding box center [206, 239] width 99 height 206
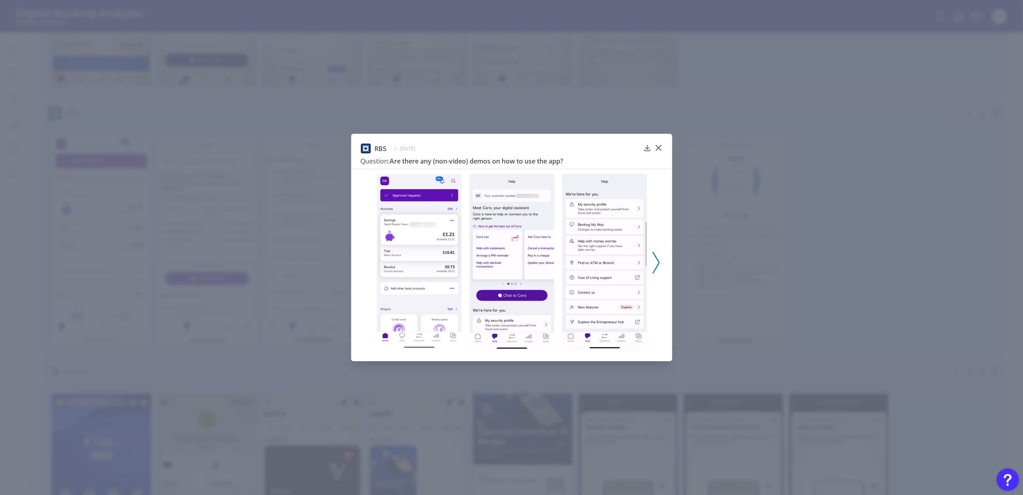
click at [657, 256] on icon at bounding box center [656, 263] width 7 height 22
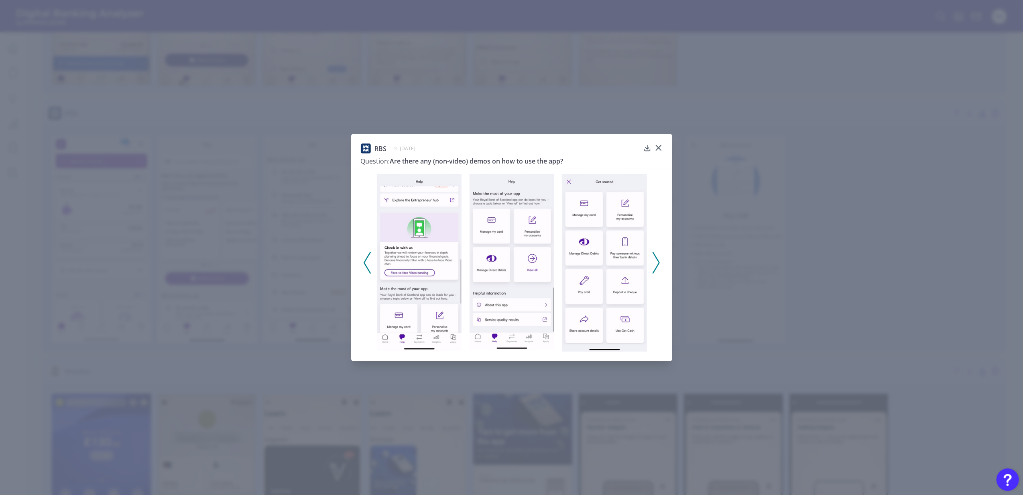
click at [657, 142] on div "RBS [DATE] Question: Are there any (non-video) demos on how to use the app?" at bounding box center [511, 247] width 321 height 227
click at [654, 148] on div "RBS [DATE] Question: Are there any (non-video) demos on how to use the app?" at bounding box center [512, 155] width 302 height 25
click at [658, 149] on icon at bounding box center [658, 147] width 5 height 5
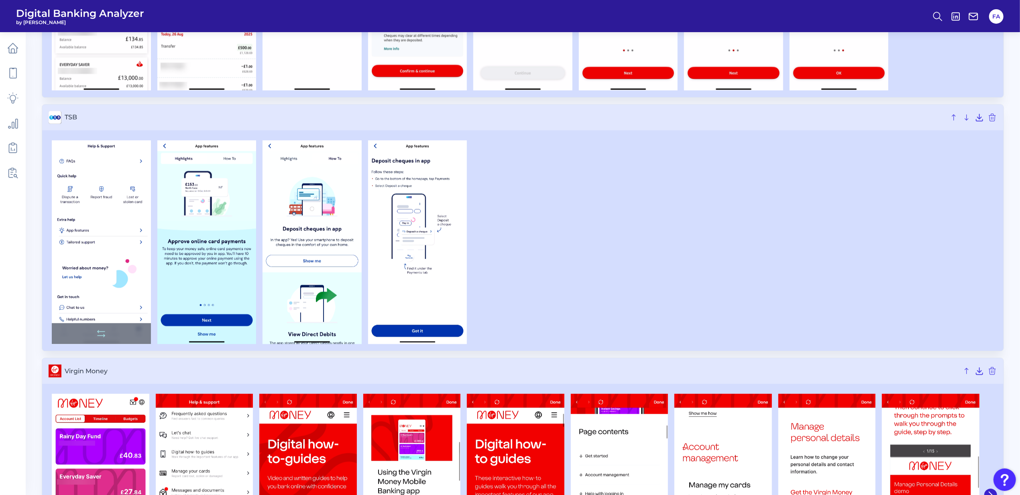
scroll to position [2118, 0]
